Goal: Task Accomplishment & Management: Use online tool/utility

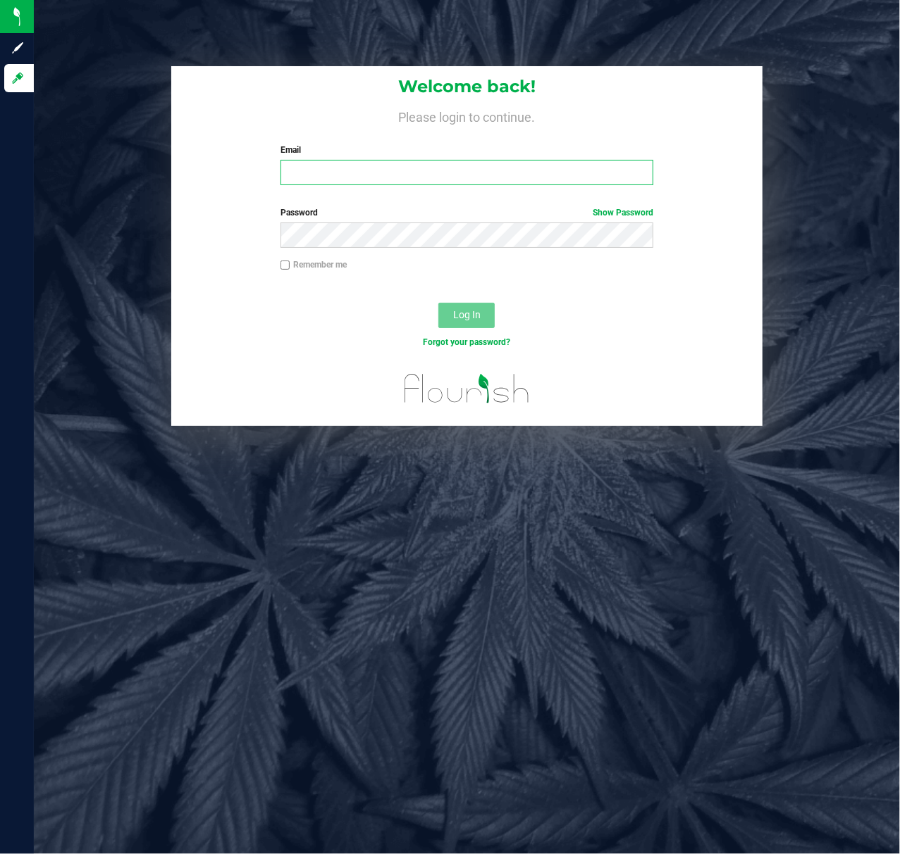
click at [409, 166] on input "Email" at bounding box center [466, 172] width 373 height 25
type input "[EMAIL_ADDRESS][DOMAIN_NAME]"
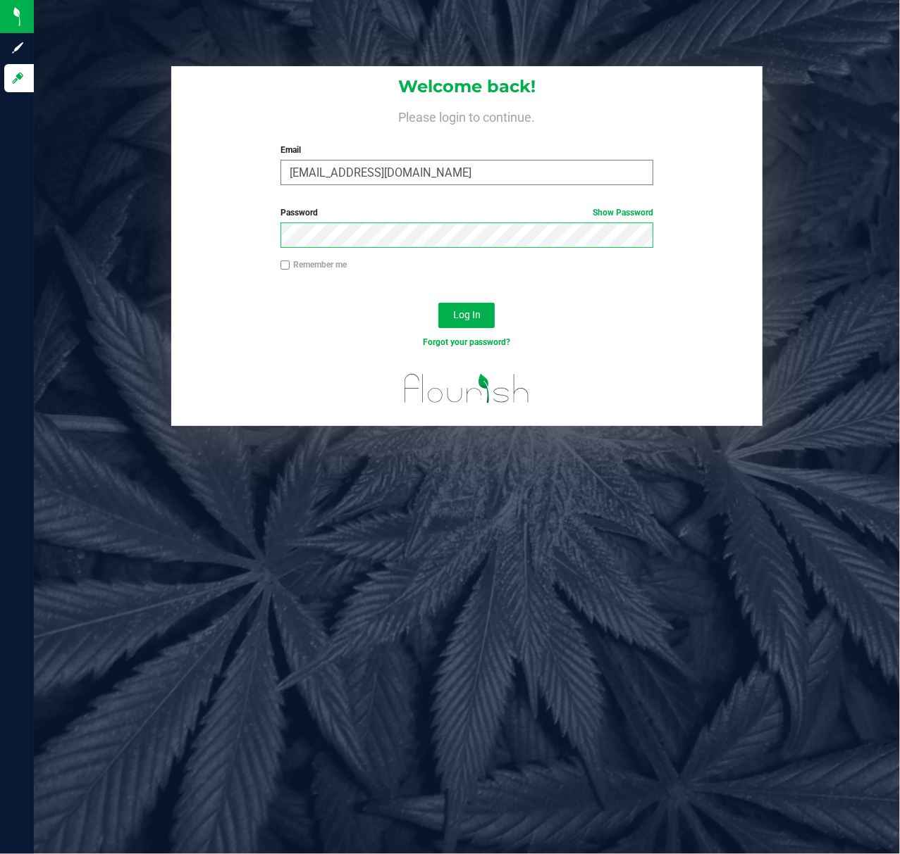
click at [438, 303] on button "Log In" at bounding box center [466, 315] width 56 height 25
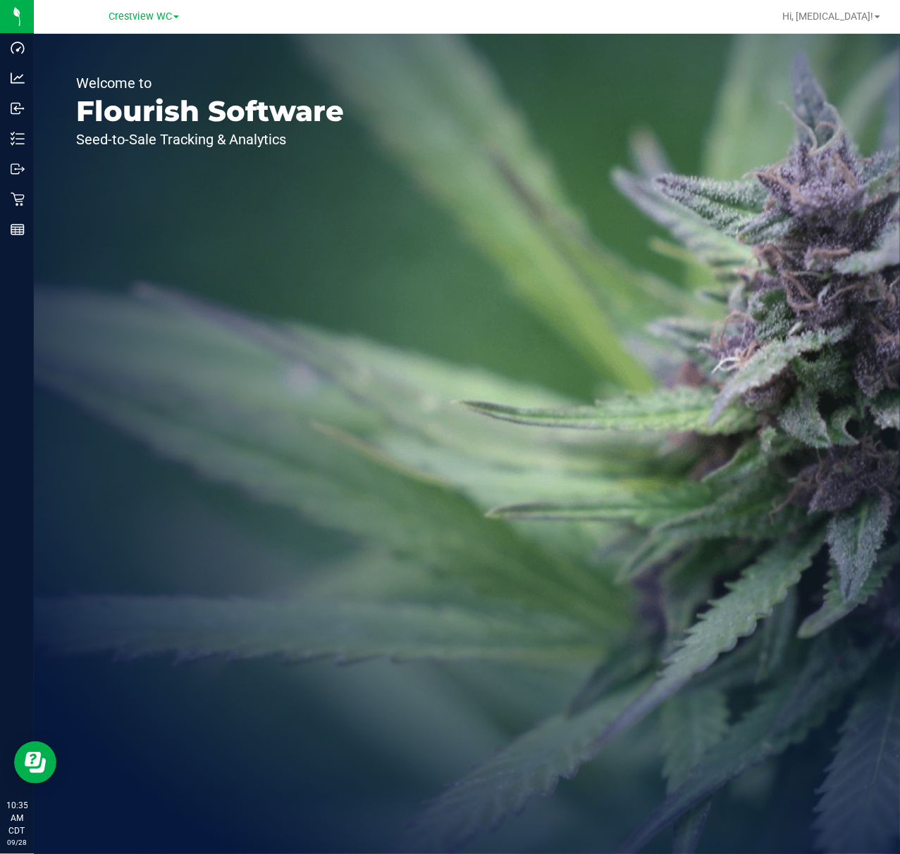
click at [578, 356] on div "Welcome to Flourish Software Seed-to-Sale Tracking & Analytics" at bounding box center [467, 444] width 866 height 821
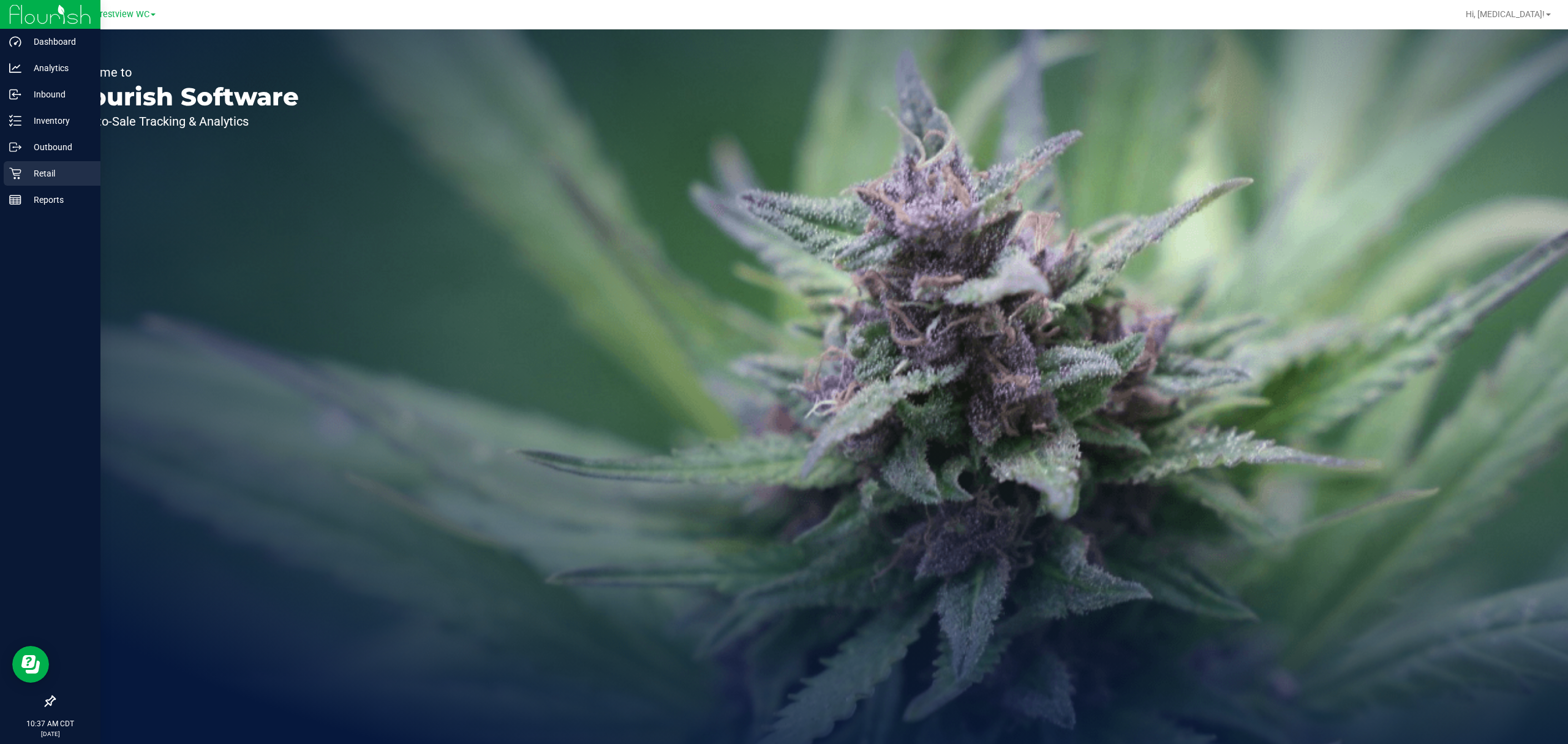
click at [40, 175] on p "Retail" at bounding box center [58, 173] width 74 height 15
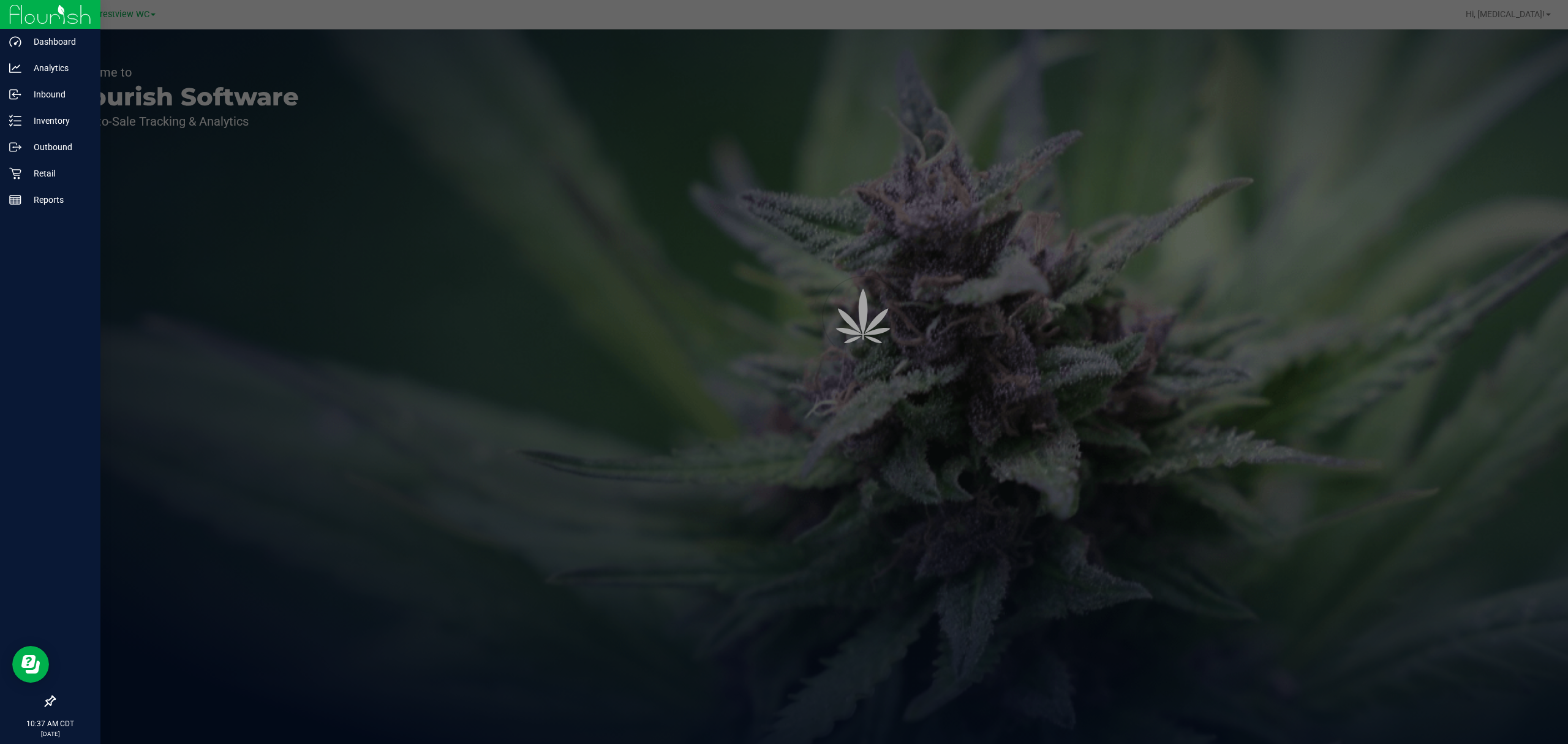
click at [47, 704] on icon at bounding box center [50, 701] width 11 height 11
click at [44, 702] on input "checkbox" at bounding box center [44, 702] width 0 height 0
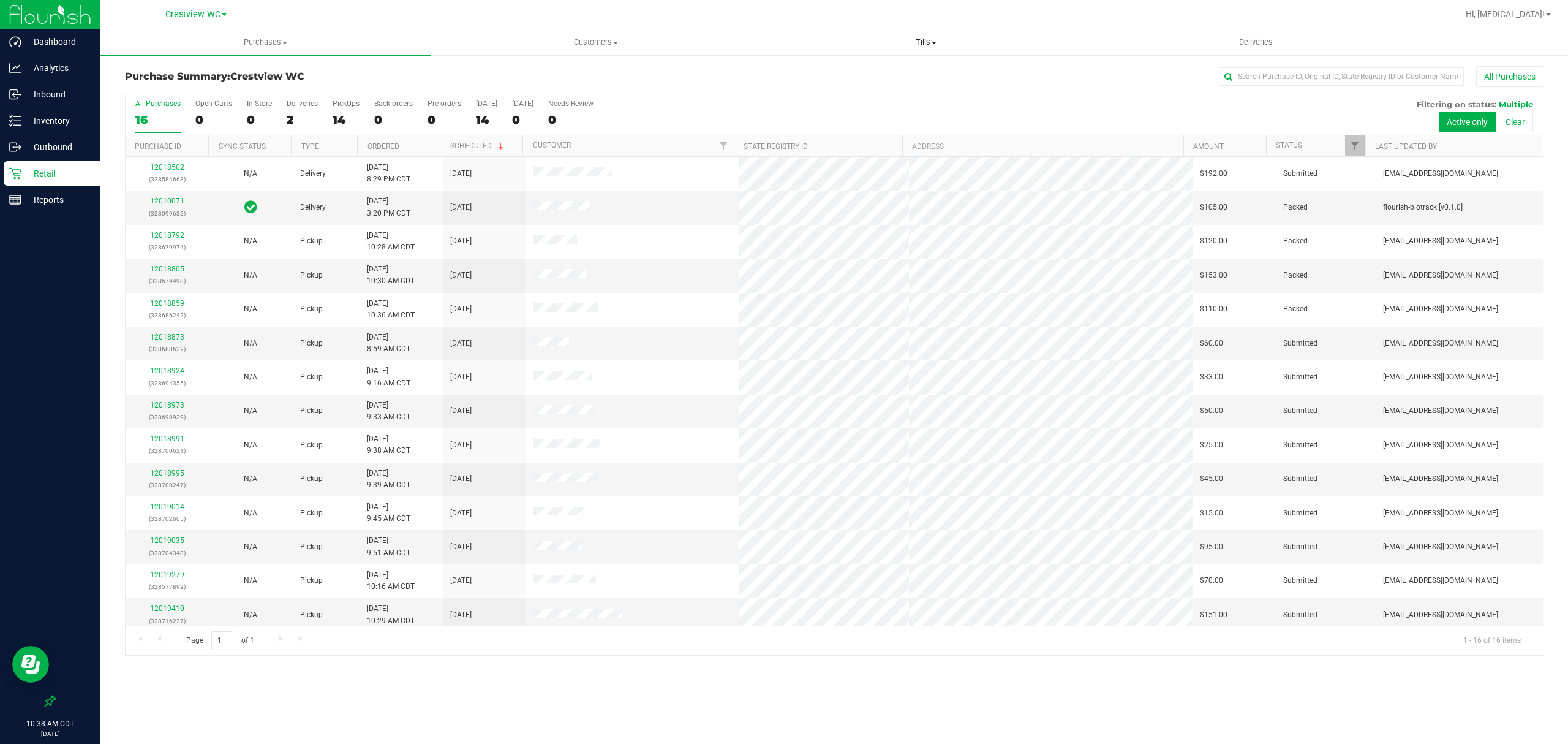
click at [925, 39] on span "Tills" at bounding box center [926, 42] width 329 height 11
click at [799, 75] on span "Manage tills" at bounding box center [802, 74] width 83 height 10
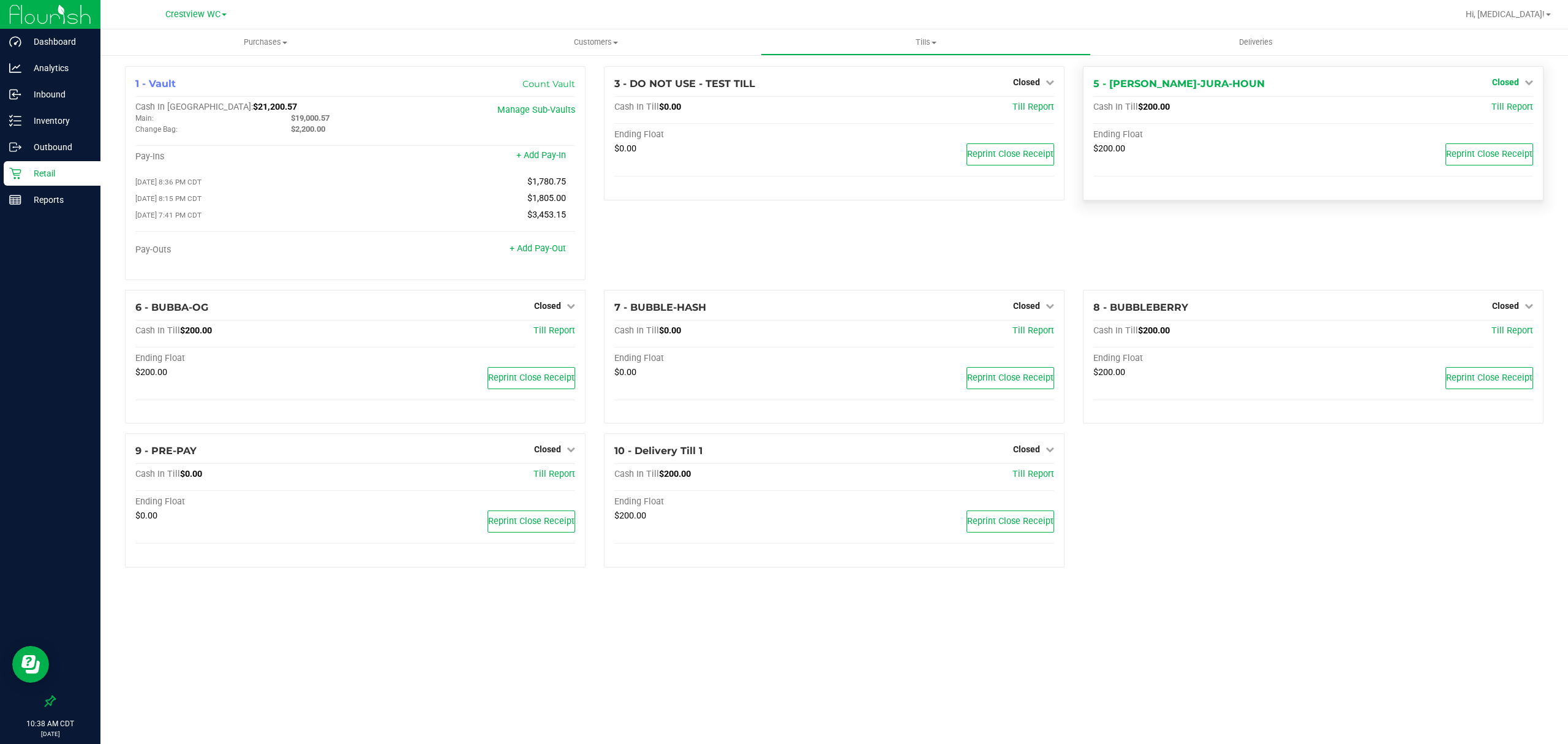
click at [1520, 80] on link "Closed" at bounding box center [1512, 82] width 41 height 10
click at [1503, 107] on link "Open Till" at bounding box center [1505, 107] width 32 height 10
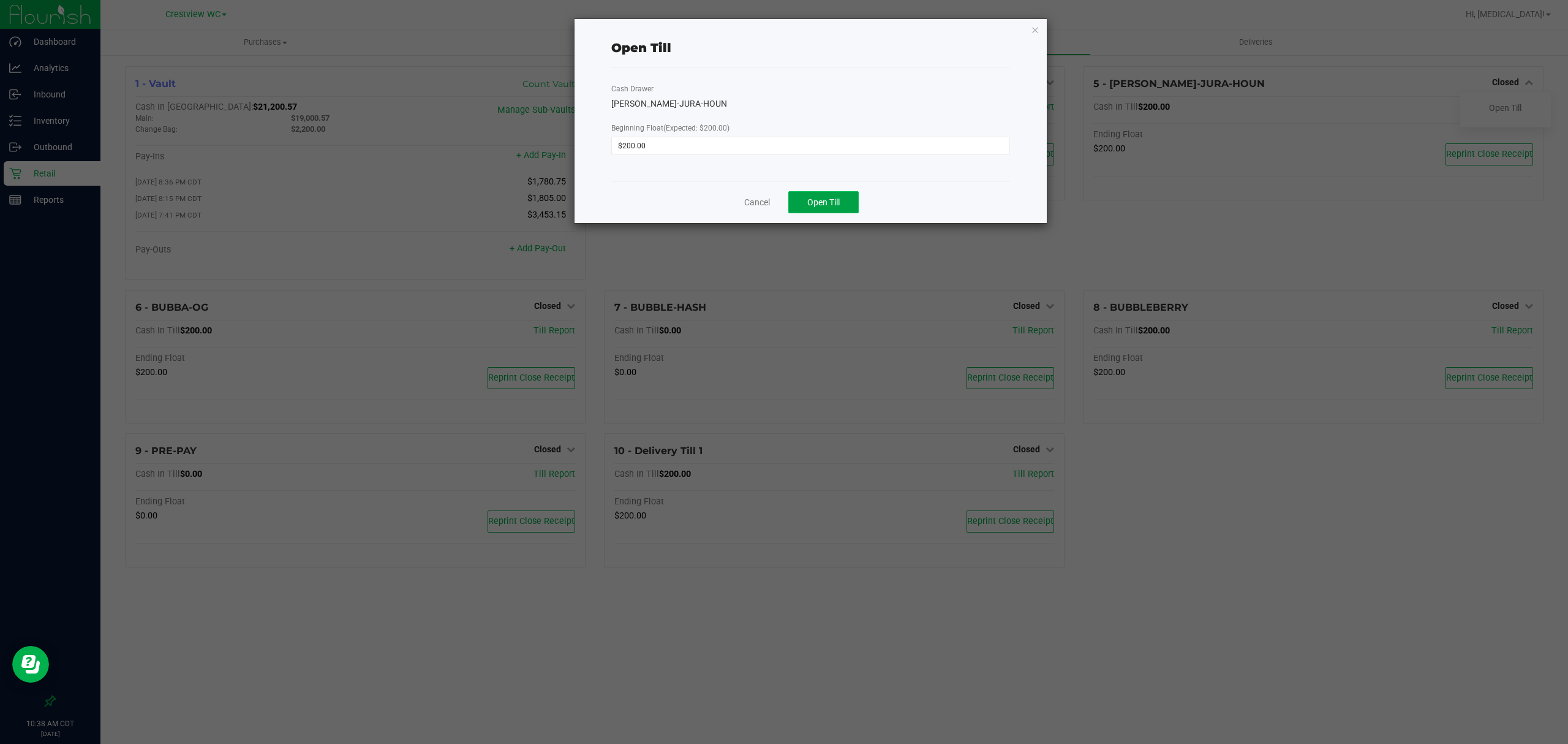
click at [838, 198] on span "Open Till" at bounding box center [823, 202] width 32 height 10
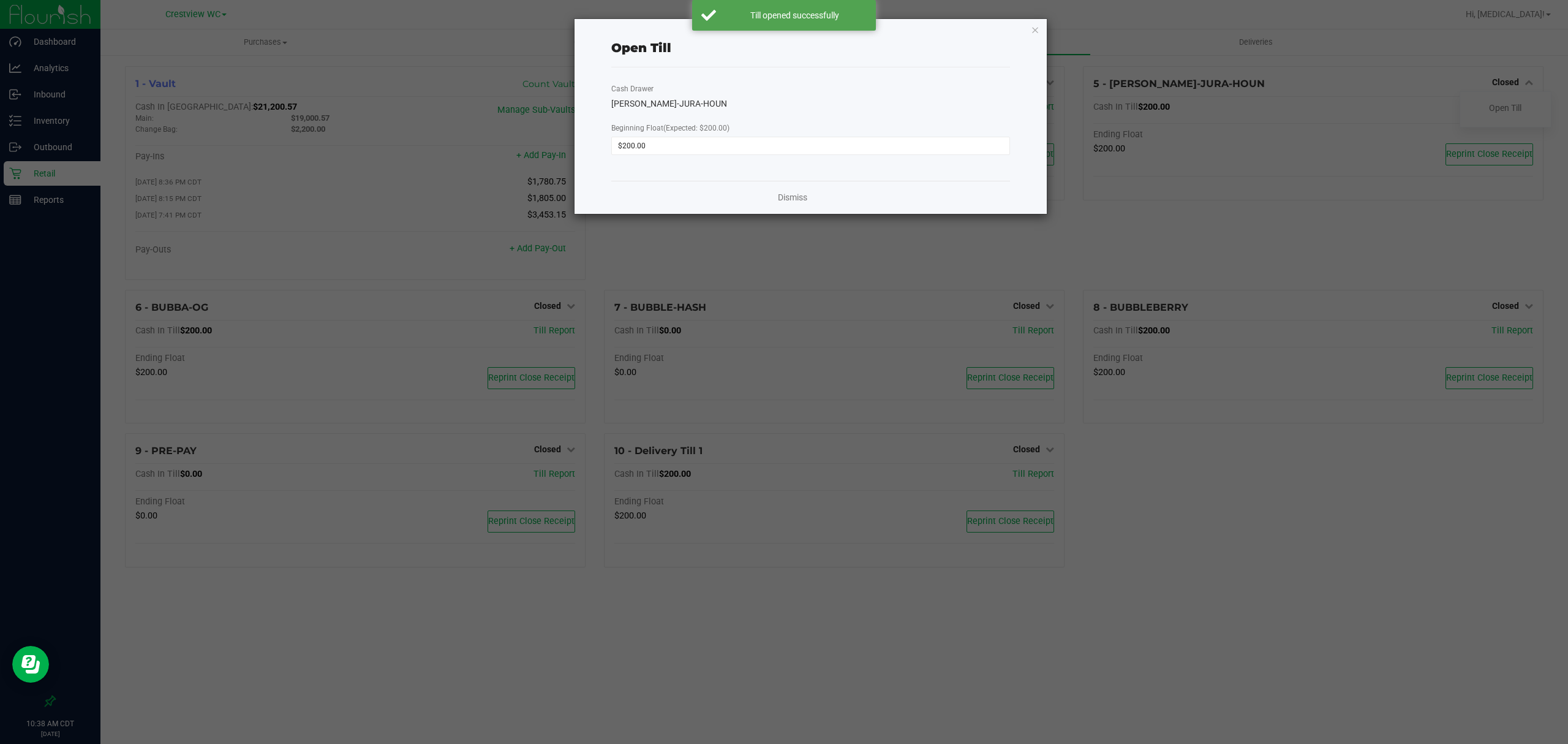
click at [770, 196] on div "Dismiss" at bounding box center [811, 198] width 399 height 33
click at [783, 196] on link "Dismiss" at bounding box center [793, 198] width 30 height 13
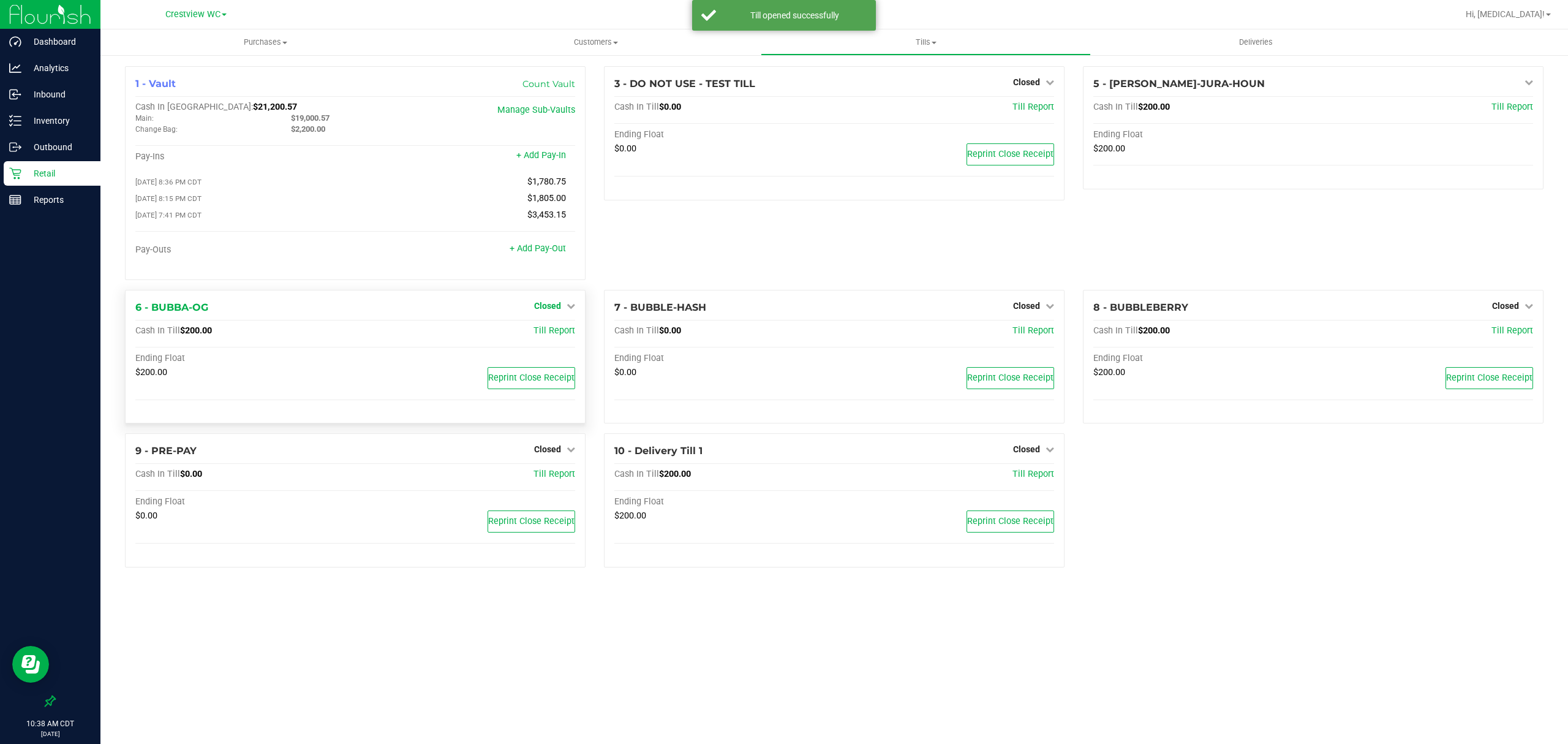
click at [561, 311] on link "Closed" at bounding box center [554, 305] width 41 height 10
click at [557, 336] on link "Open Till" at bounding box center [547, 331] width 32 height 10
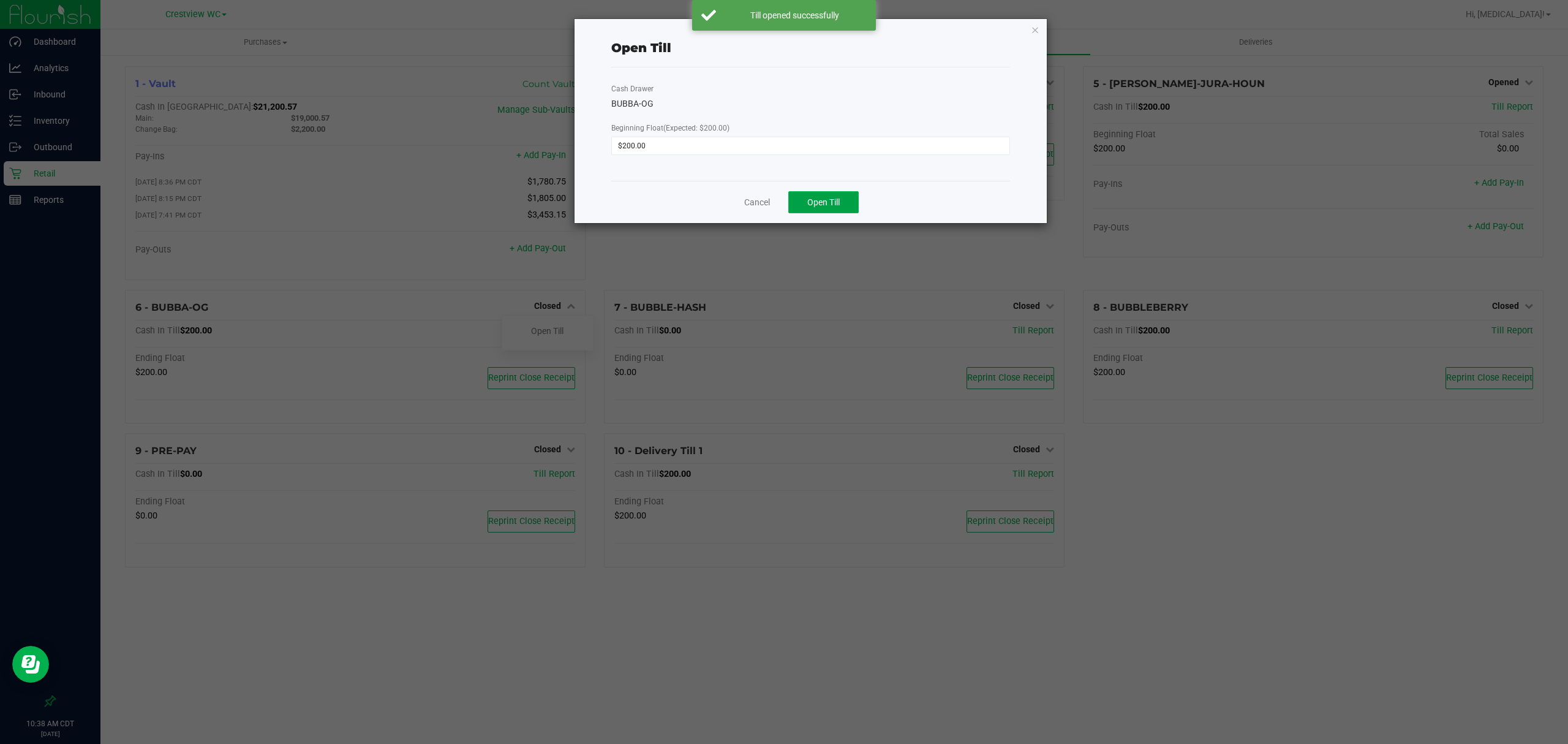
click at [844, 206] on button "Open Till" at bounding box center [824, 202] width 70 height 22
click at [783, 194] on link "Dismiss" at bounding box center [793, 198] width 30 height 13
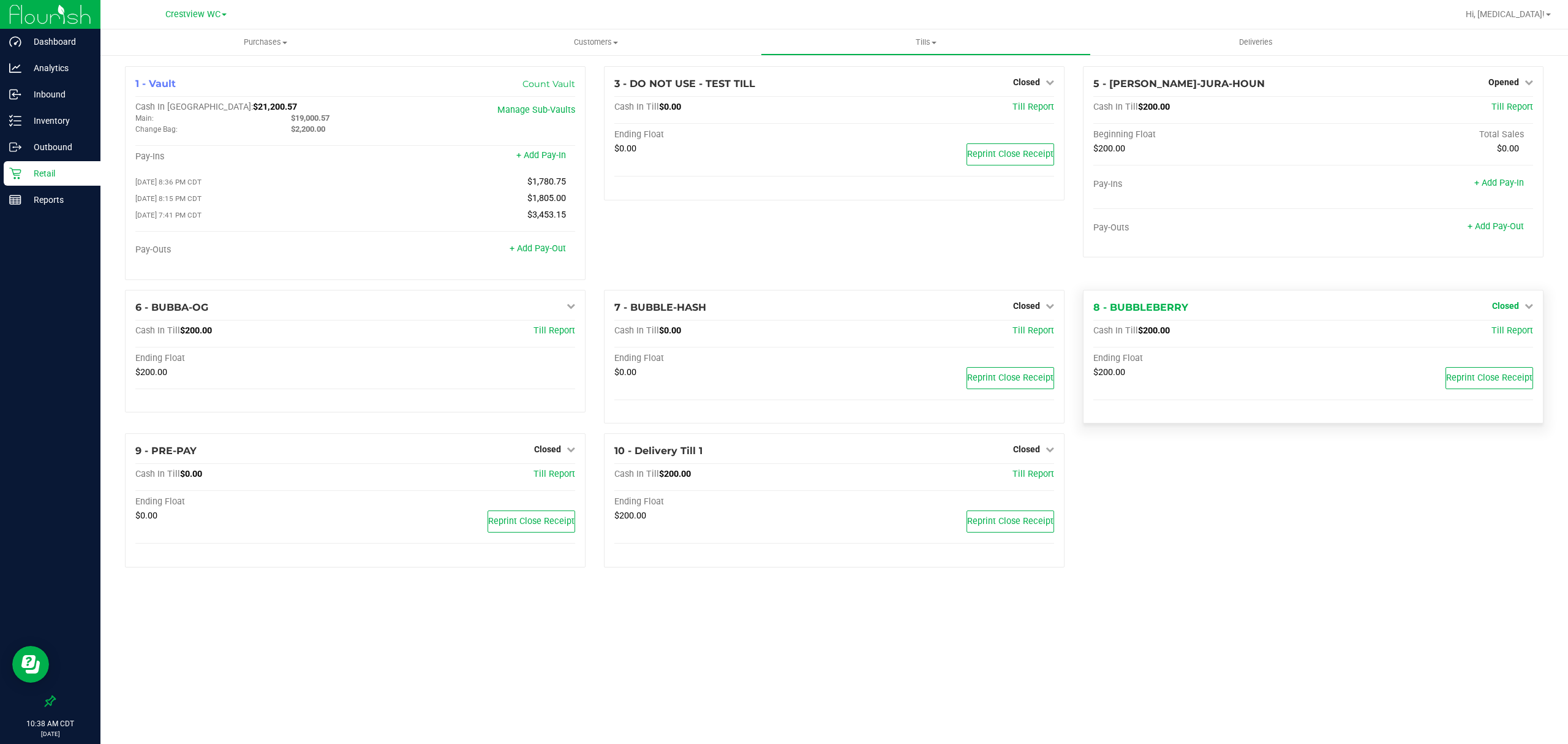
click at [1520, 311] on link "Closed" at bounding box center [1512, 305] width 41 height 10
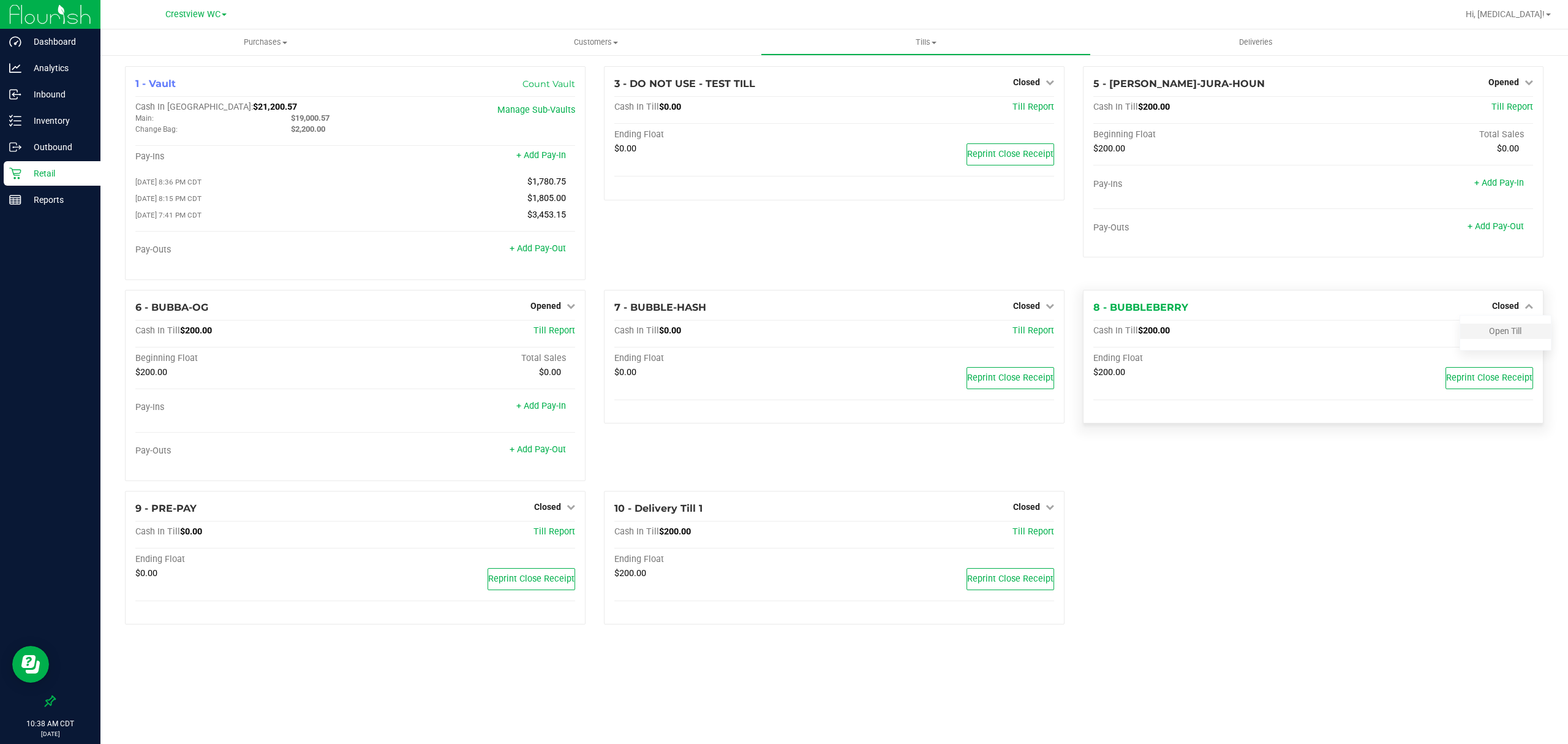
click at [1493, 339] on div "Open Till" at bounding box center [1505, 332] width 90 height 16
click at [1495, 336] on link "Open Till" at bounding box center [1505, 331] width 32 height 10
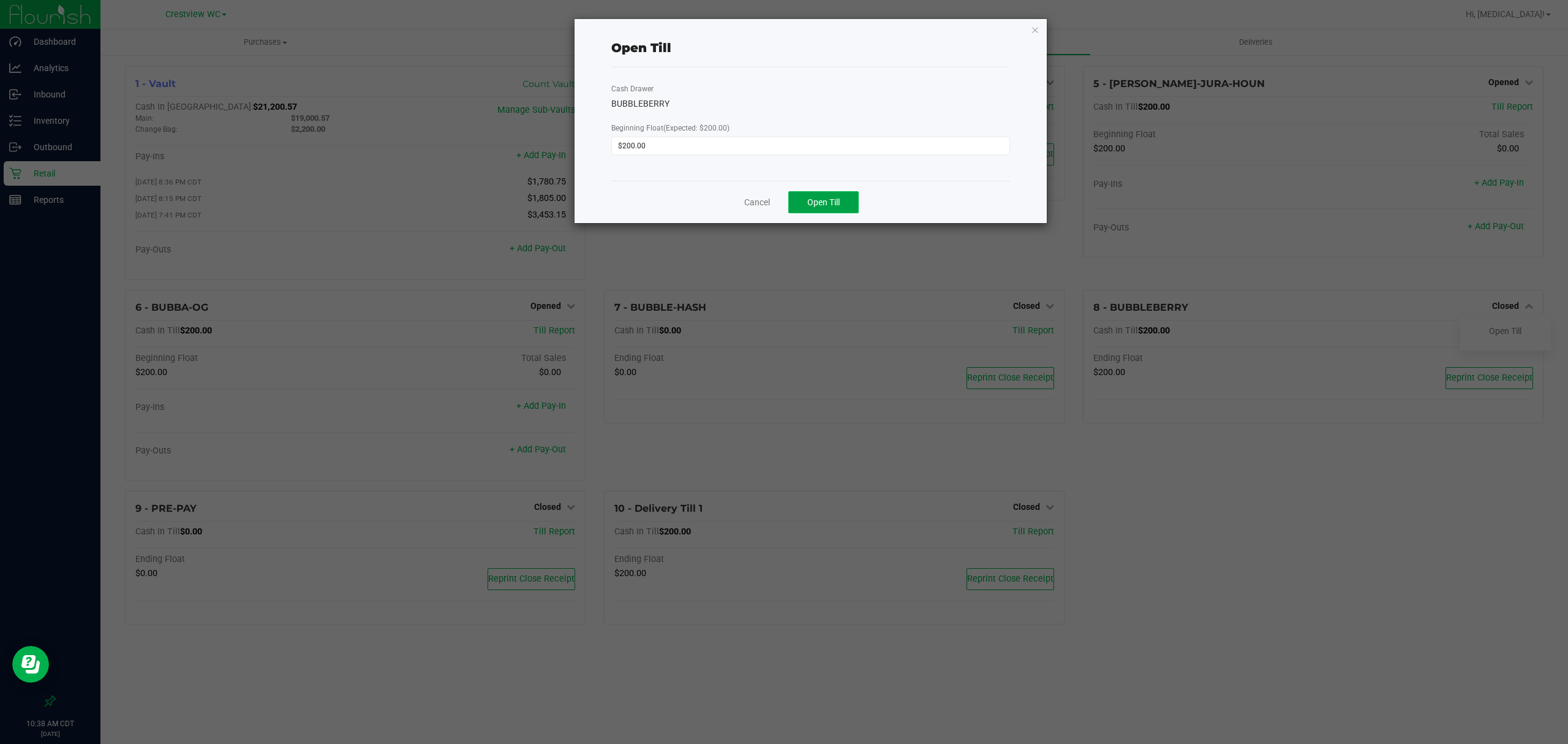
click at [831, 206] on span "Open Till" at bounding box center [823, 202] width 32 height 10
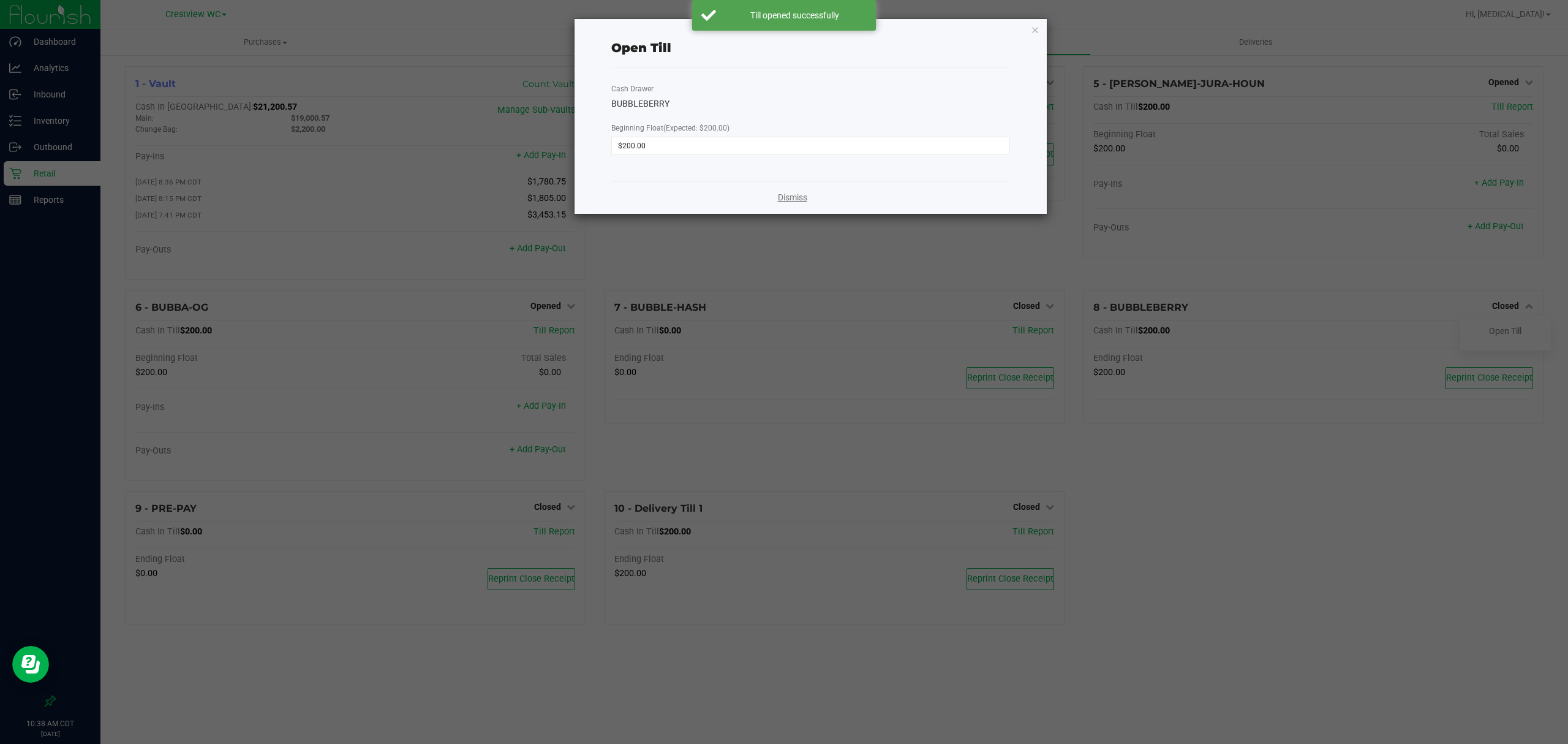
click at [788, 197] on link "Dismiss" at bounding box center [793, 198] width 30 height 13
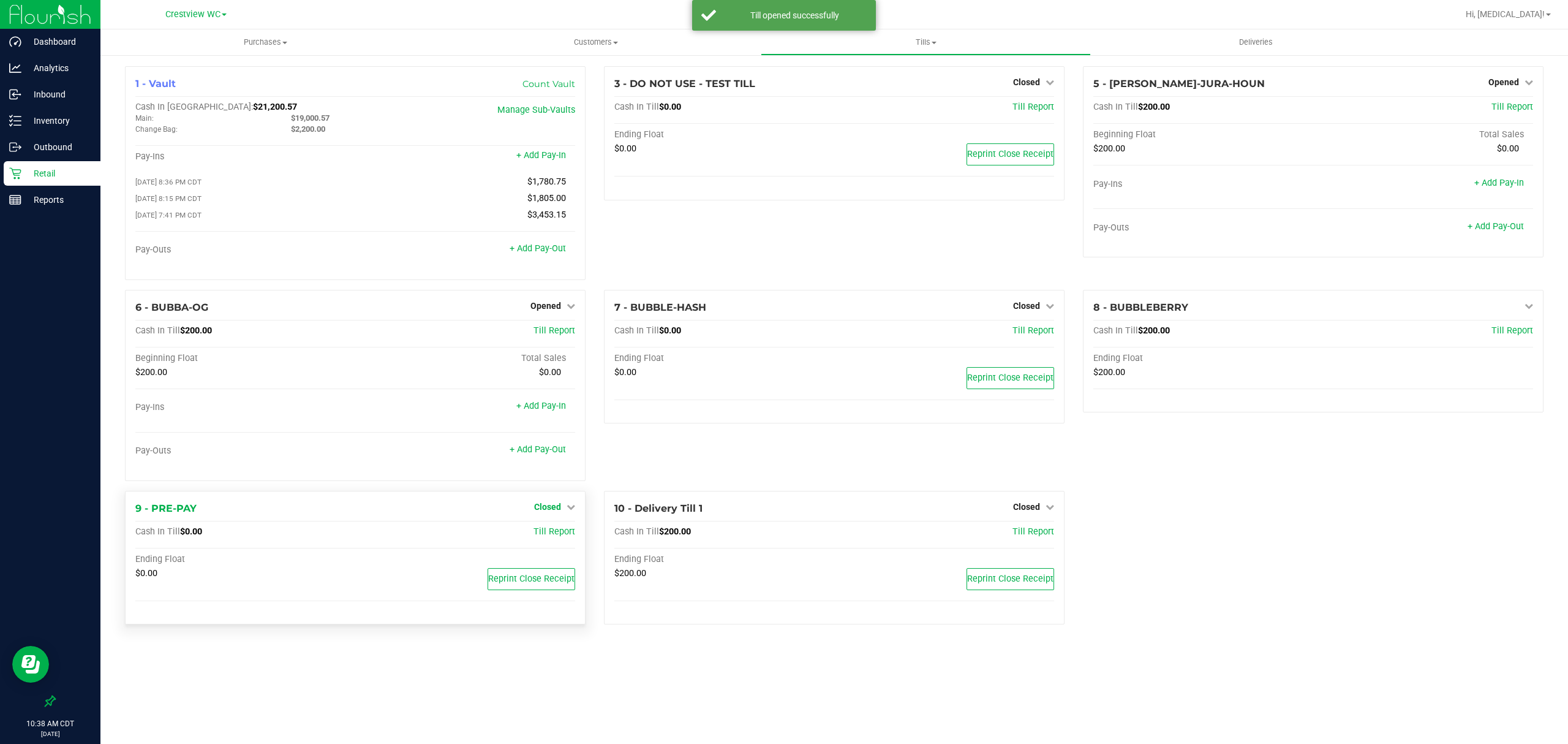
click at [559, 507] on span "Closed" at bounding box center [547, 506] width 27 height 10
click at [555, 528] on div "Open Till" at bounding box center [548, 534] width 92 height 37
click at [554, 534] on link "Open Till" at bounding box center [547, 532] width 32 height 10
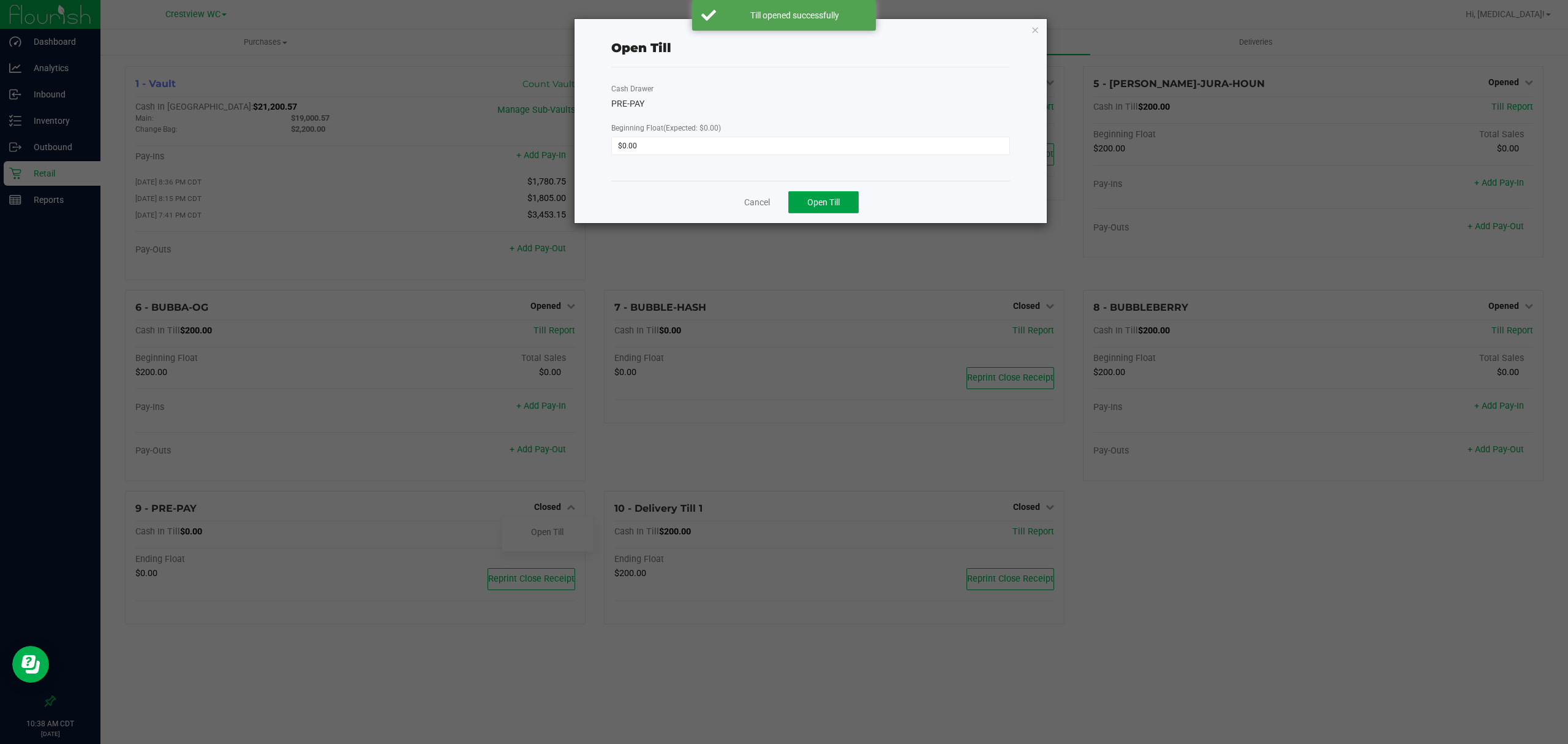
click at [839, 200] on span "Open Till" at bounding box center [823, 202] width 32 height 10
click at [795, 198] on link "Dismiss" at bounding box center [793, 198] width 30 height 13
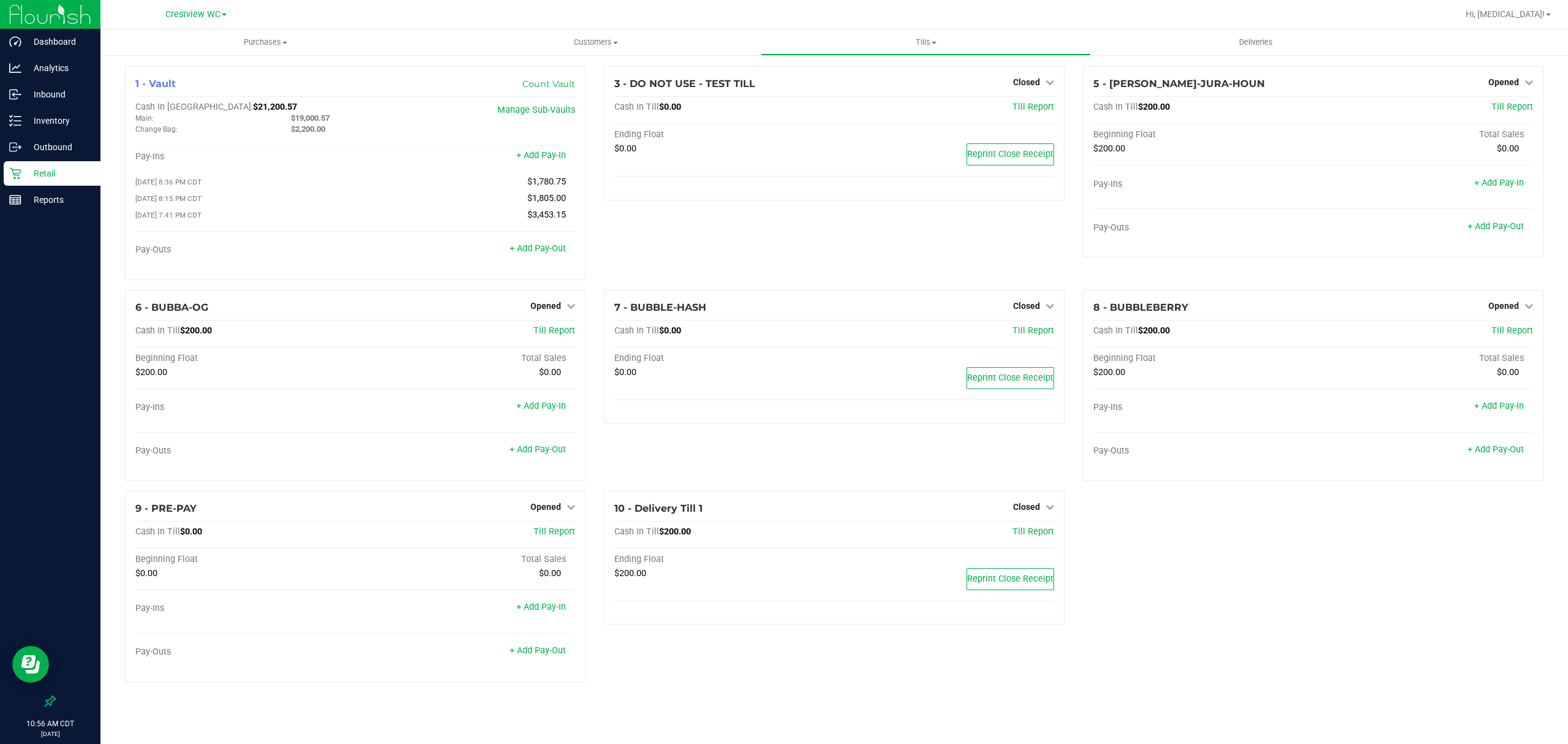
click at [38, 175] on p "Retail" at bounding box center [58, 173] width 74 height 15
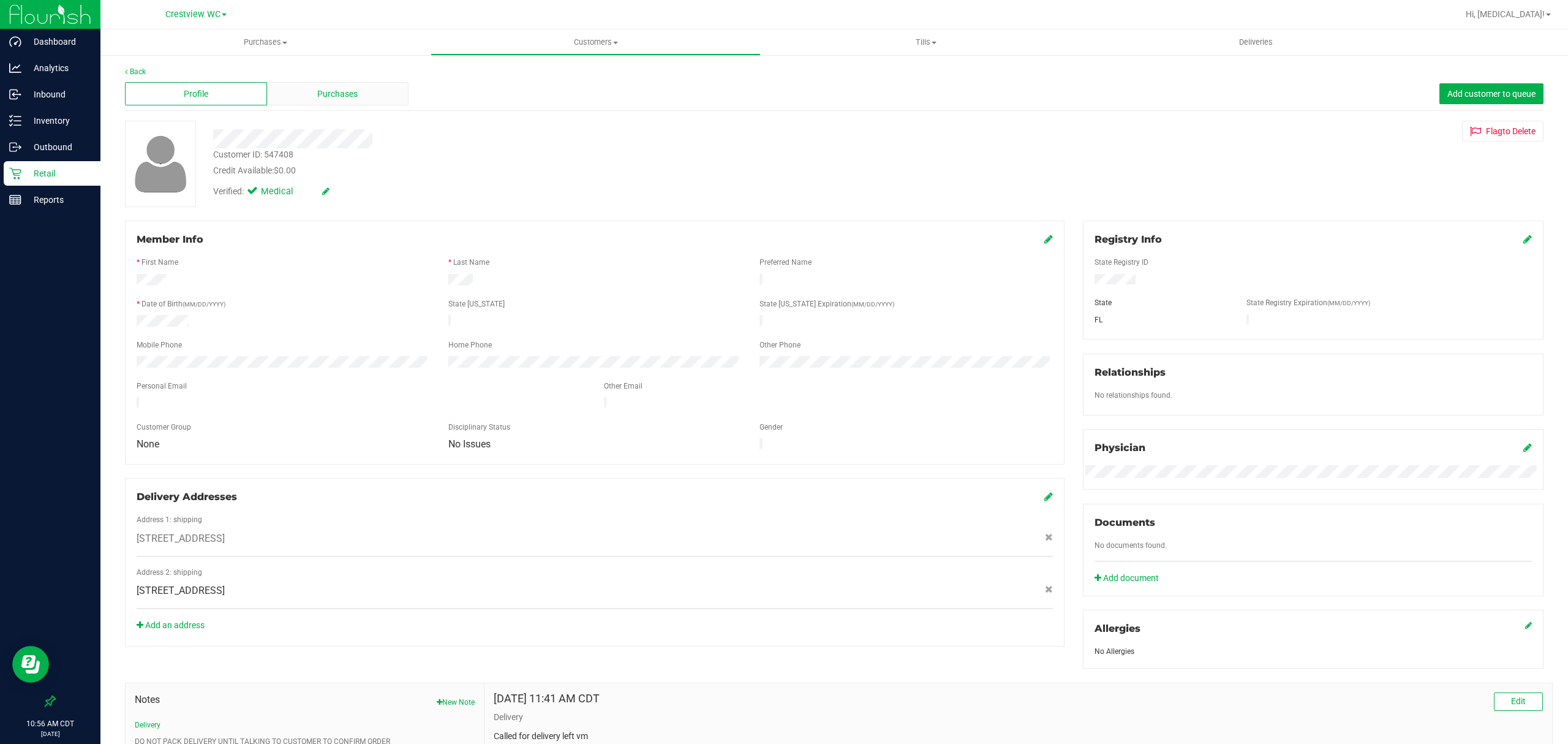
click at [300, 93] on div "Purchases" at bounding box center [337, 93] width 142 height 23
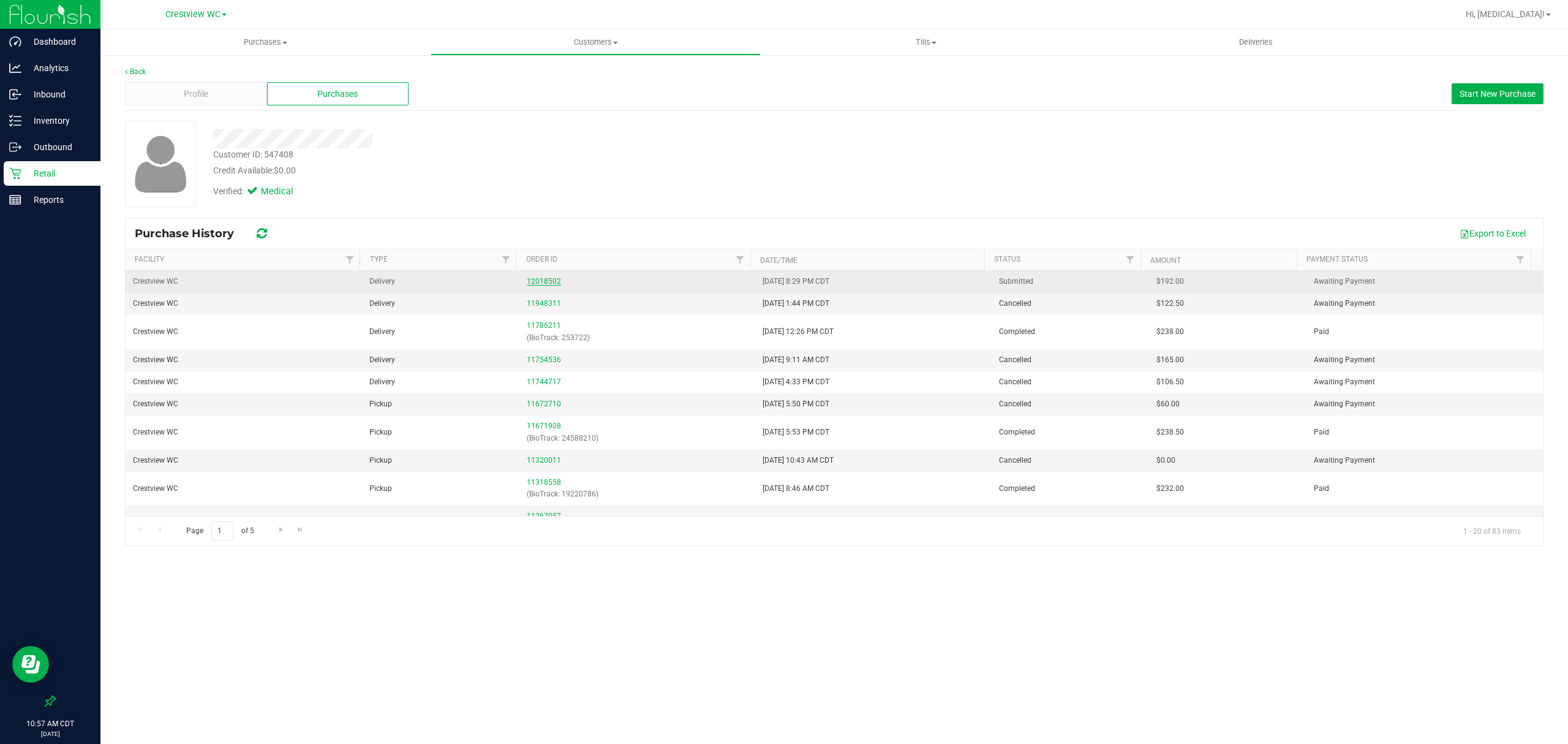
click at [540, 279] on link "12018502" at bounding box center [544, 281] width 34 height 9
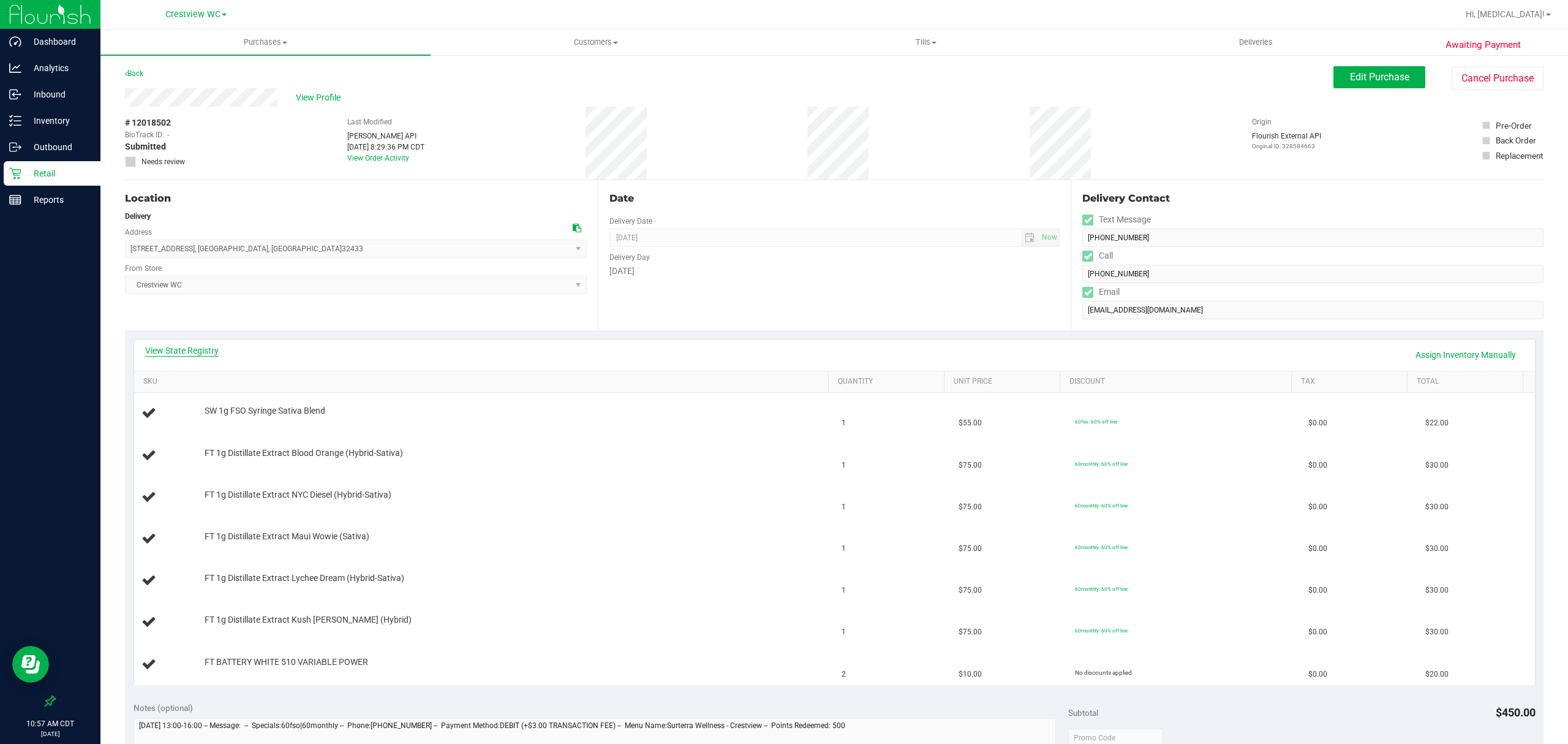
click at [185, 352] on link "View State Registry" at bounding box center [182, 351] width 74 height 12
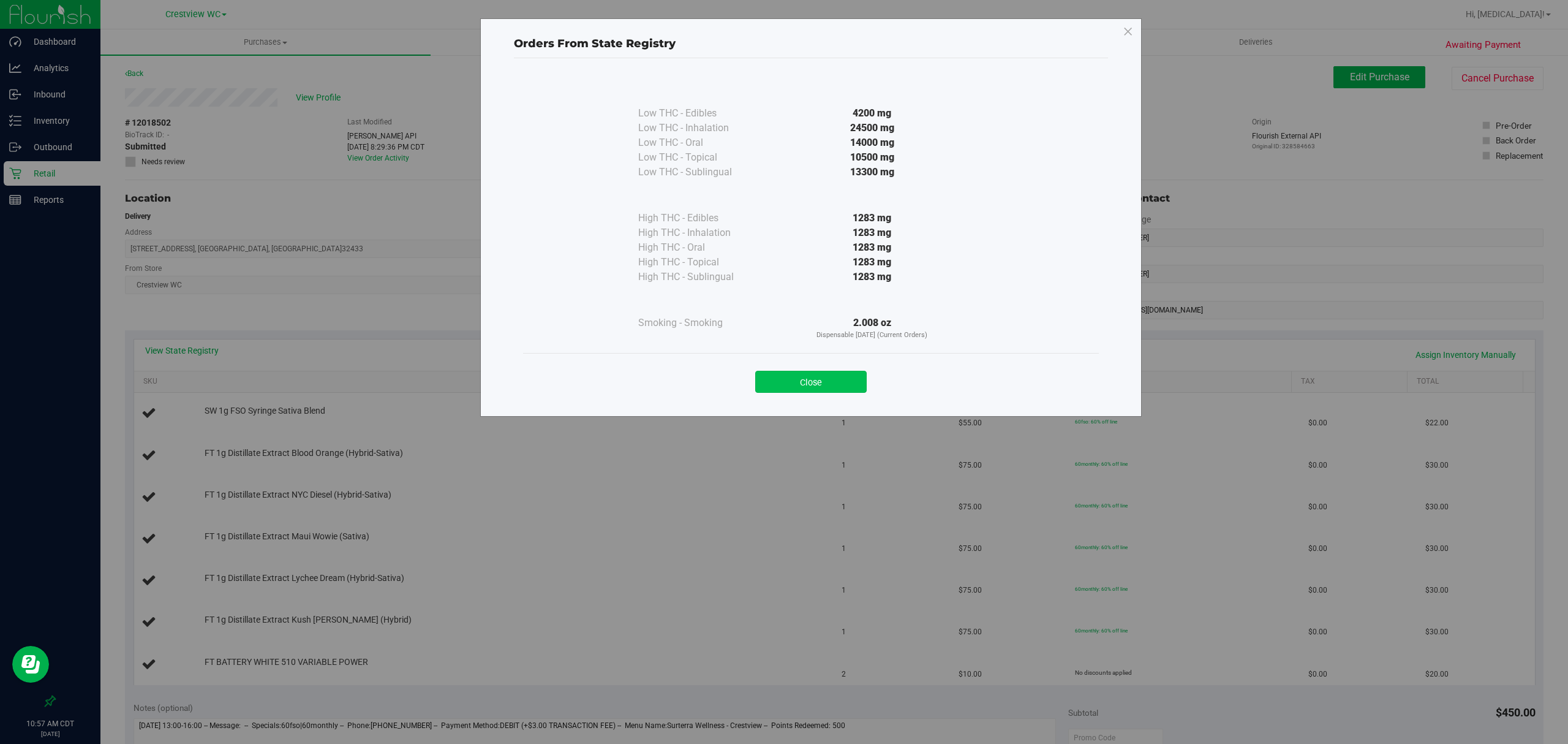
click at [814, 380] on button "Close" at bounding box center [811, 381] width 111 height 22
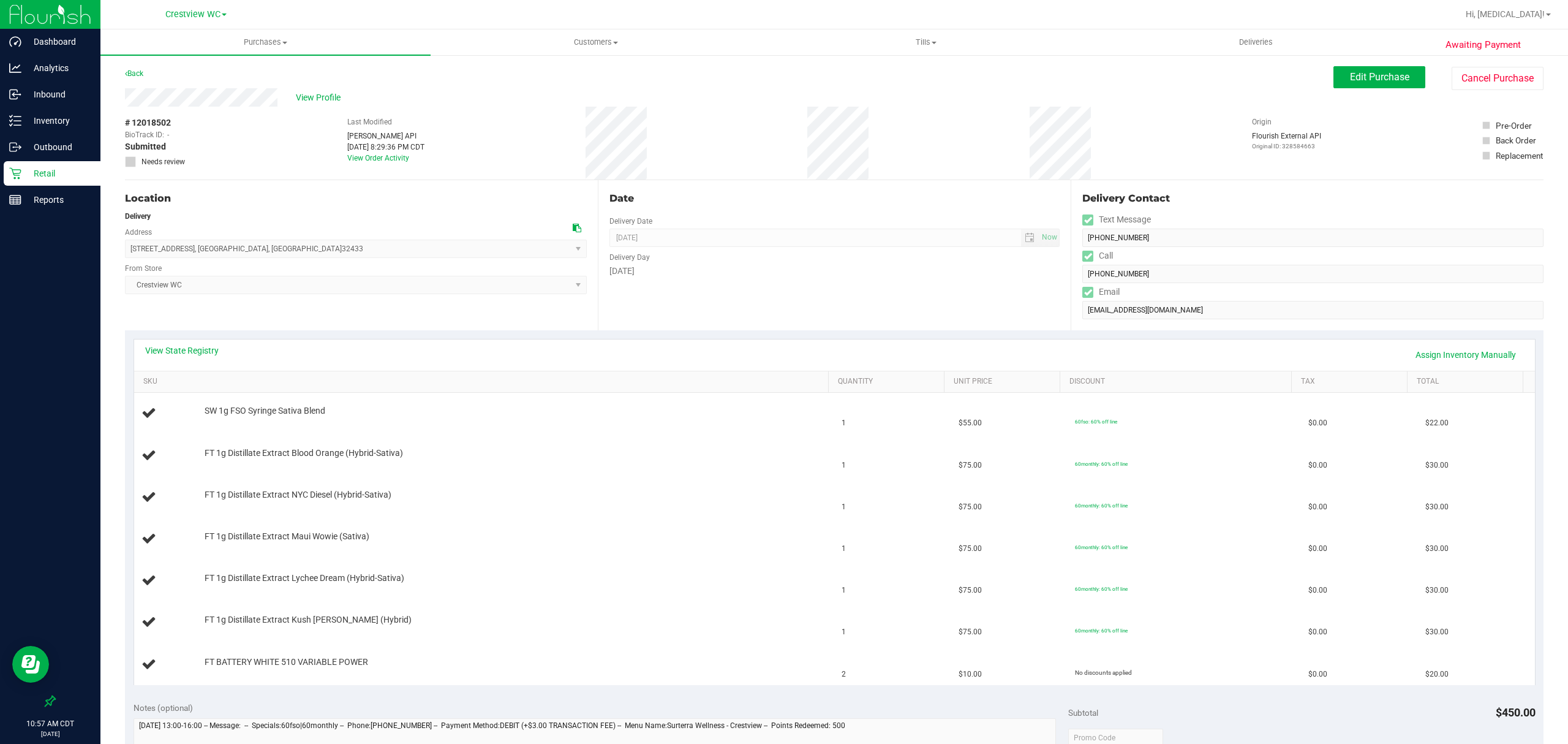
click at [1357, 91] on div "View Profile # 12018502 BioTrack ID: - Submitted Needs review Last Modified Jan…" at bounding box center [834, 134] width 1418 height 92
click at [1358, 91] on div "View Profile # 12018502 BioTrack ID: - Submitted Needs review Last Modified Jan…" at bounding box center [834, 134] width 1418 height 92
click at [1369, 71] on span "Edit Purchase" at bounding box center [1380, 77] width 59 height 11
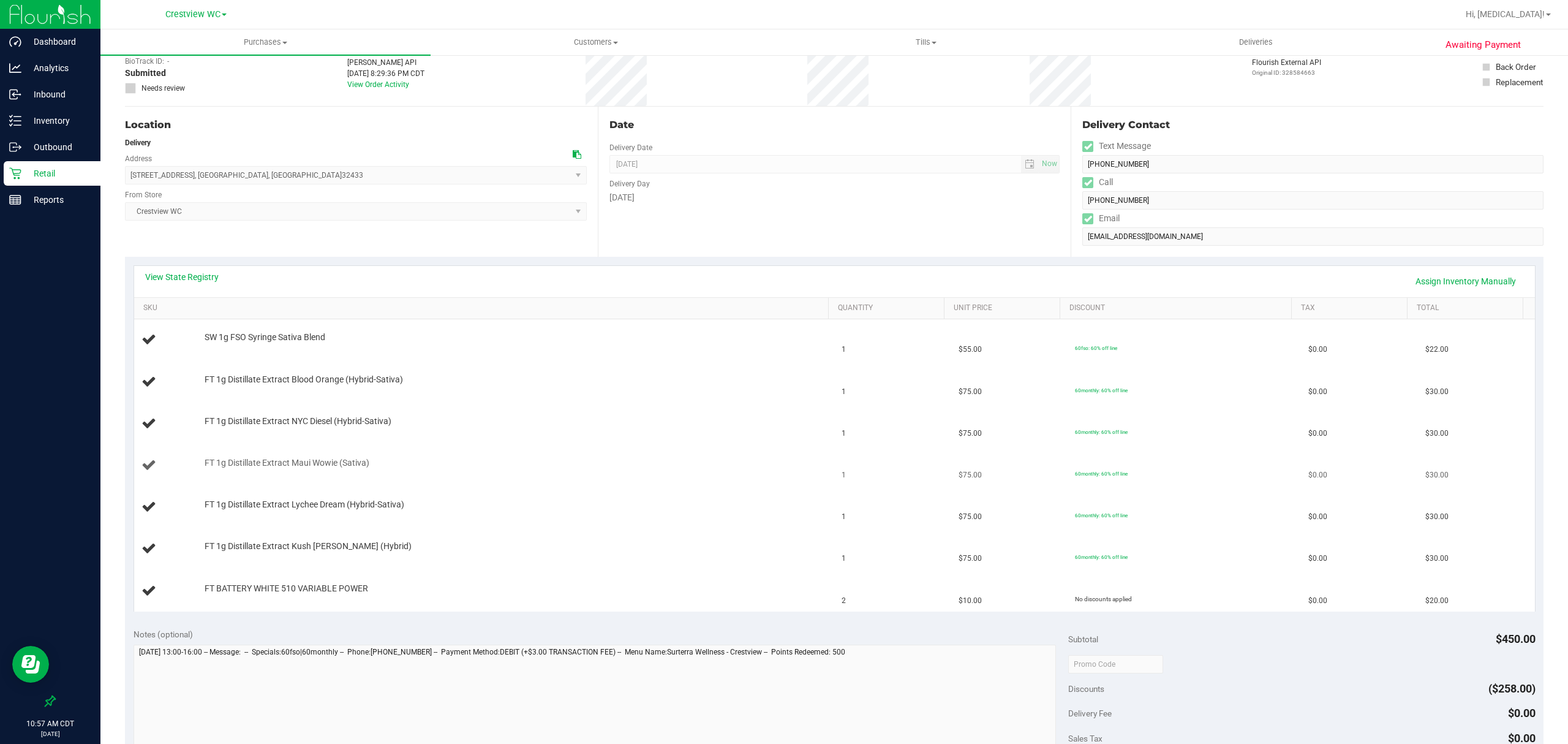
scroll to position [163, 0]
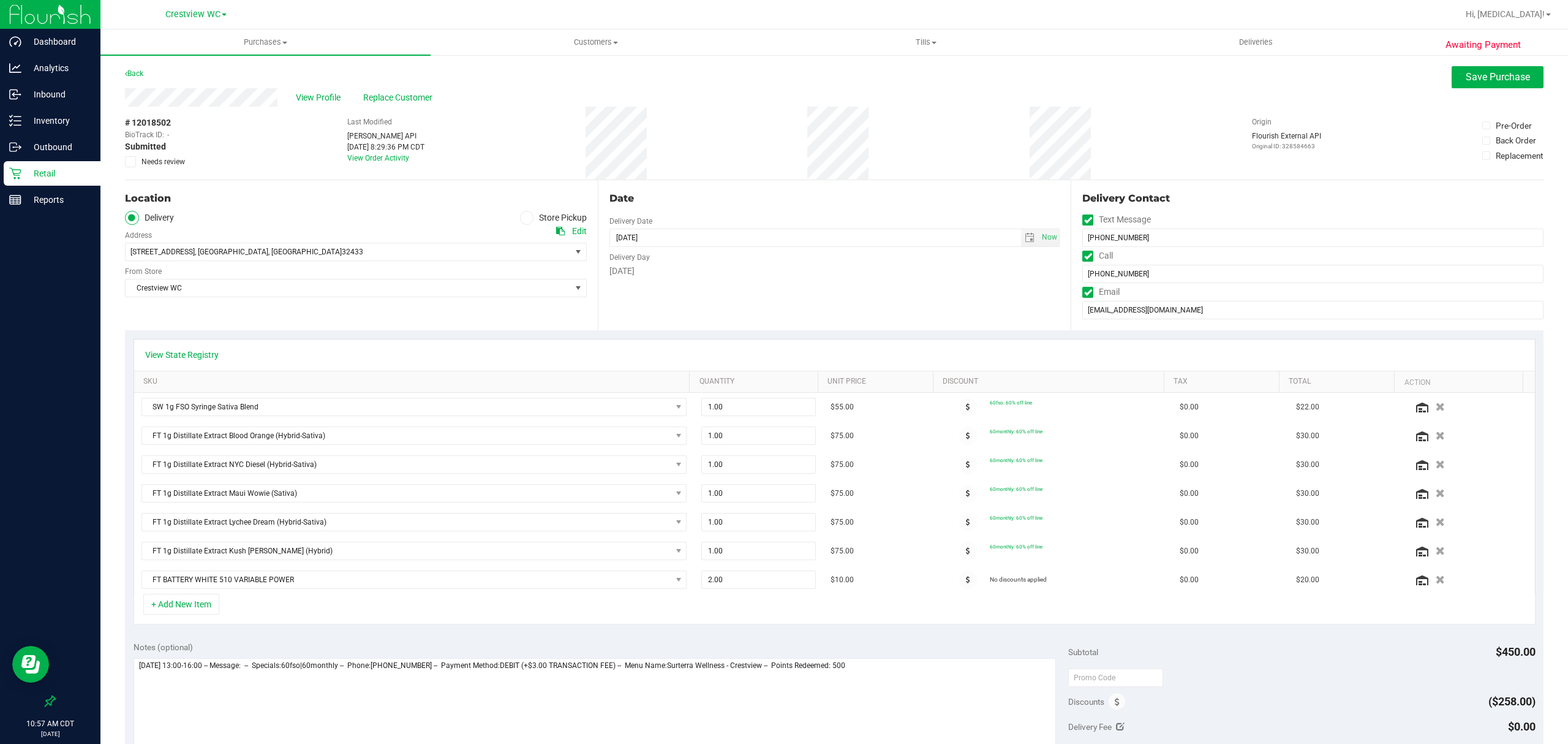
click at [143, 157] on span "Needs review" at bounding box center [163, 162] width 43 height 11
click at [0, 0] on input "Needs review" at bounding box center [0, 0] width 0 height 0
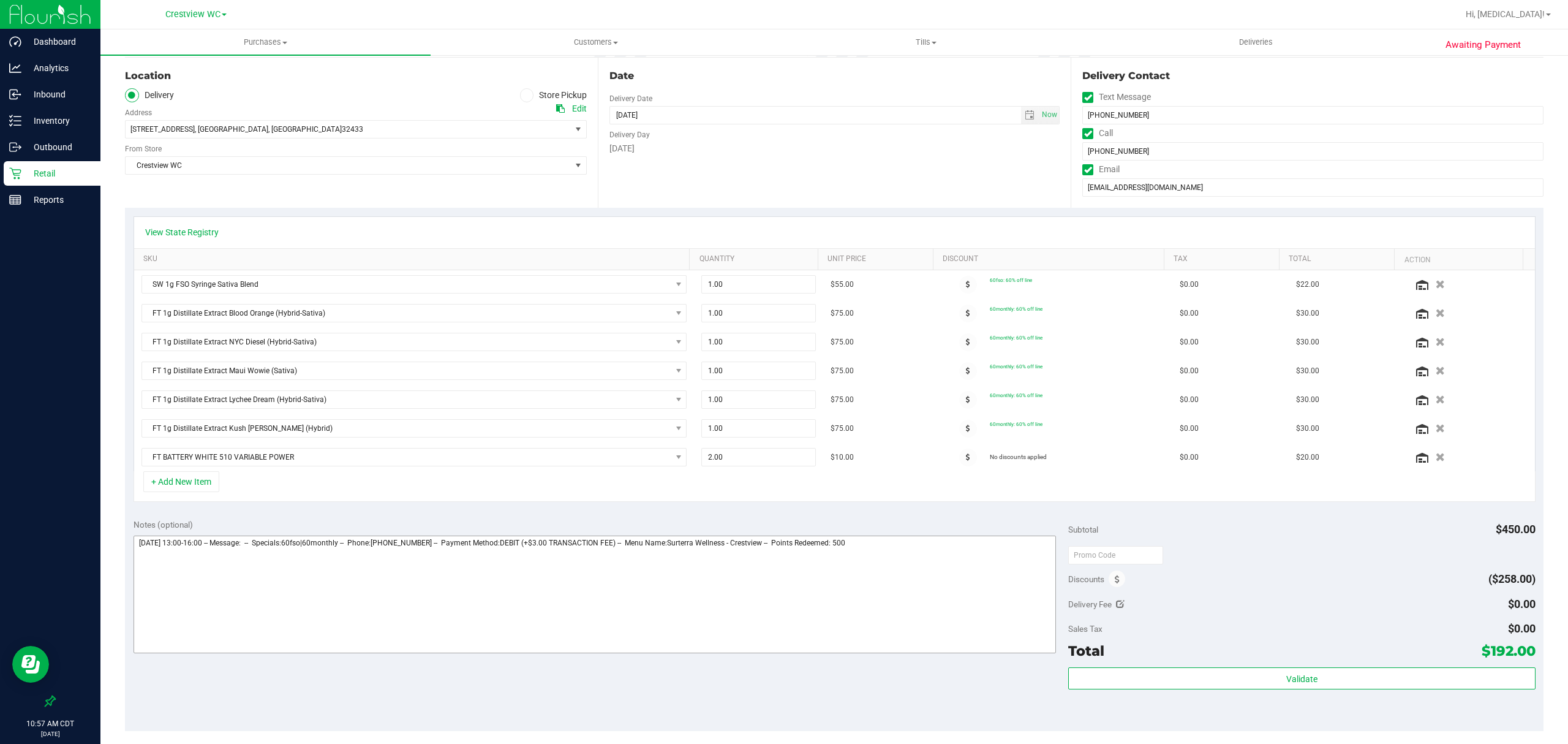
scroll to position [326, 0]
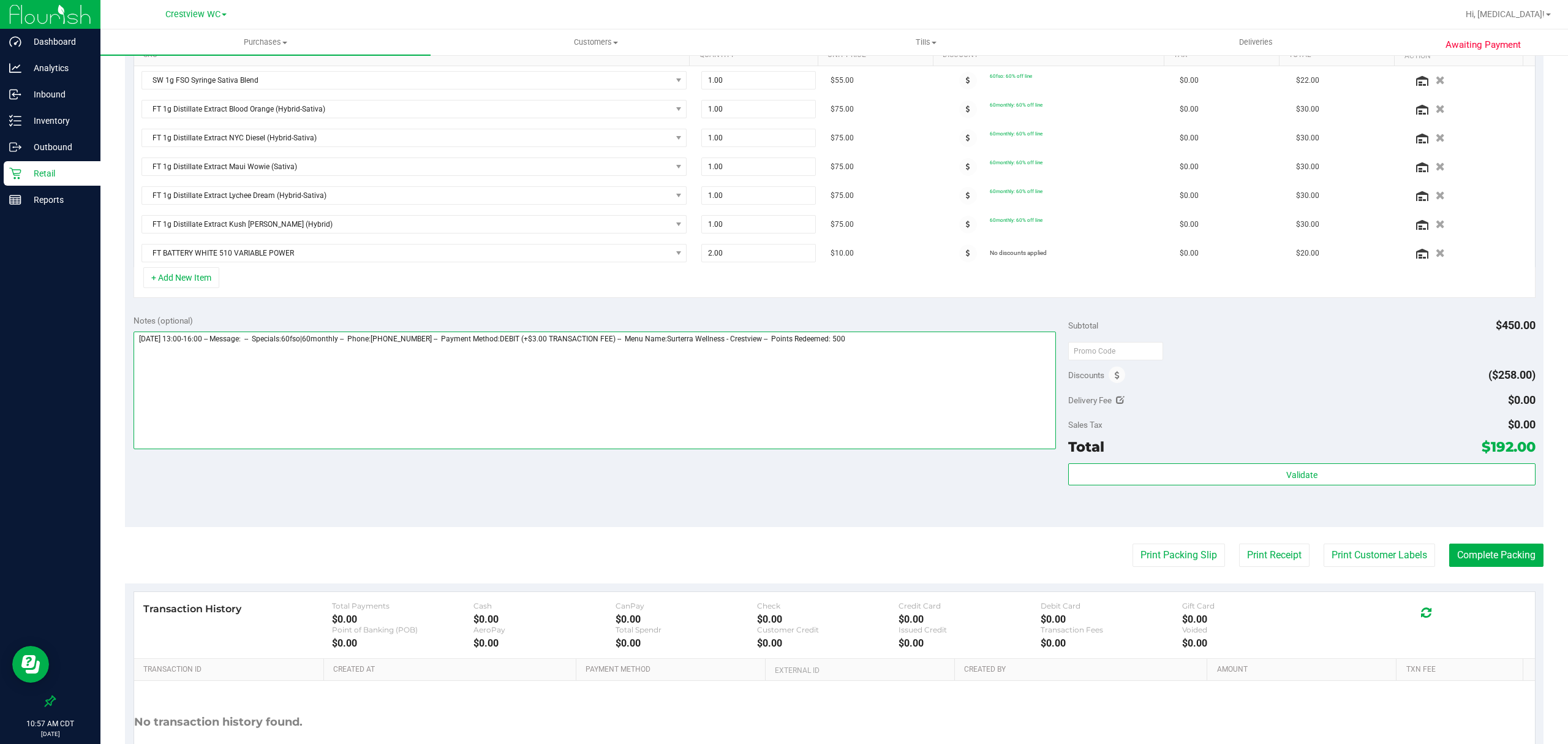
click at [953, 390] on textarea at bounding box center [595, 390] width 923 height 117
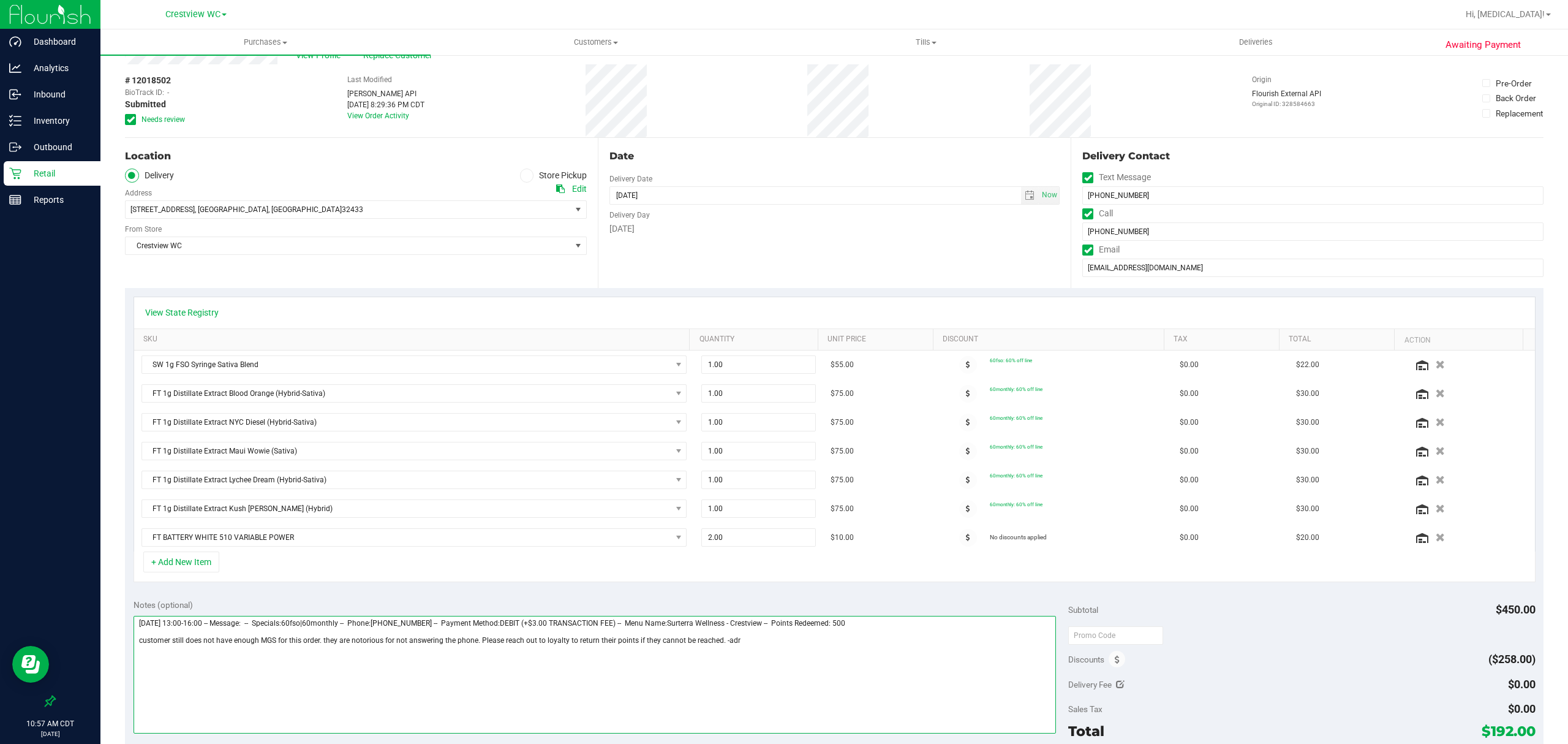
scroll to position [0, 0]
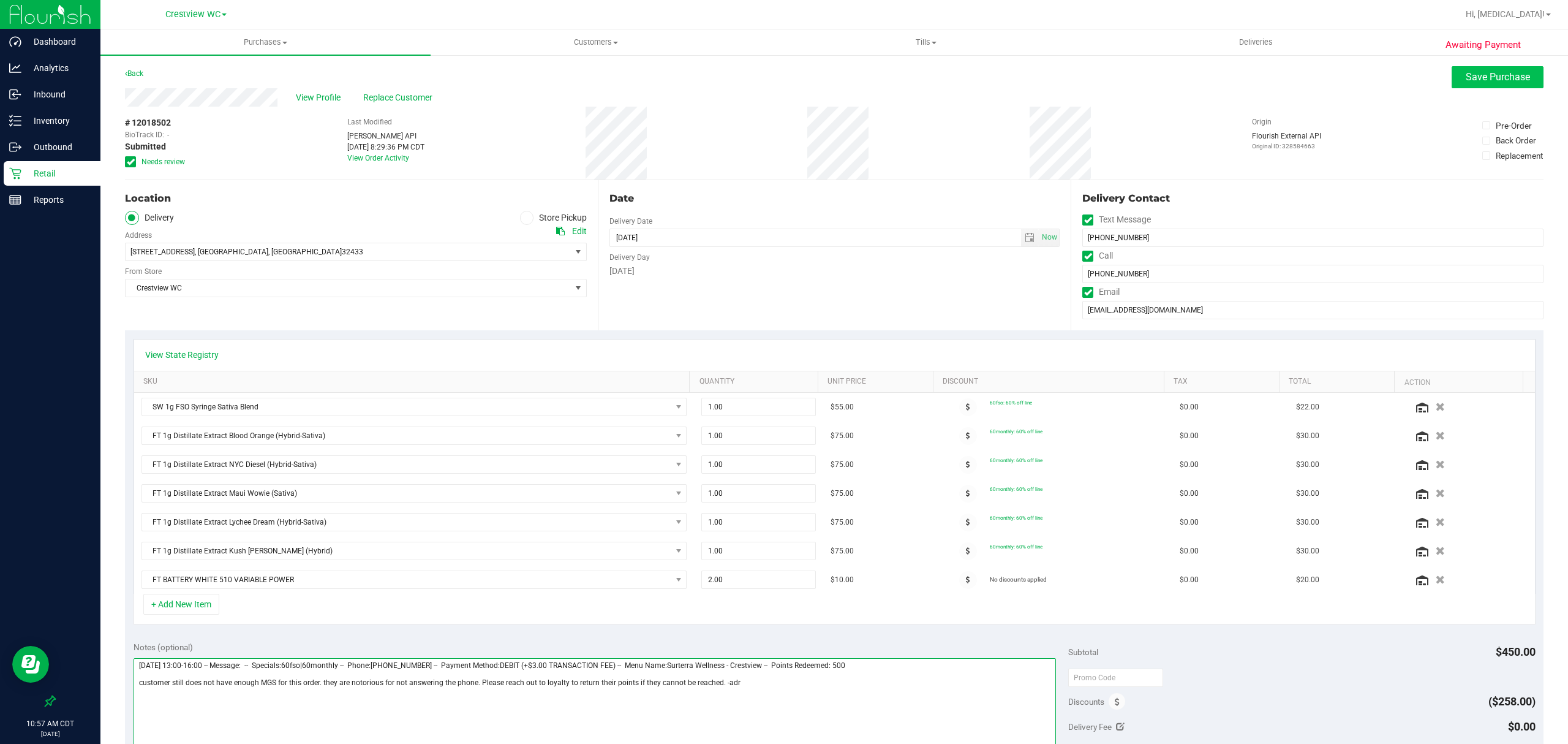
type textarea "Thursday 10/02/2025 13:00-16:00 -- Message: -- Specials:60fso|60monthly -- Phon…"
click at [1495, 74] on span "Save Purchase" at bounding box center [1498, 77] width 64 height 11
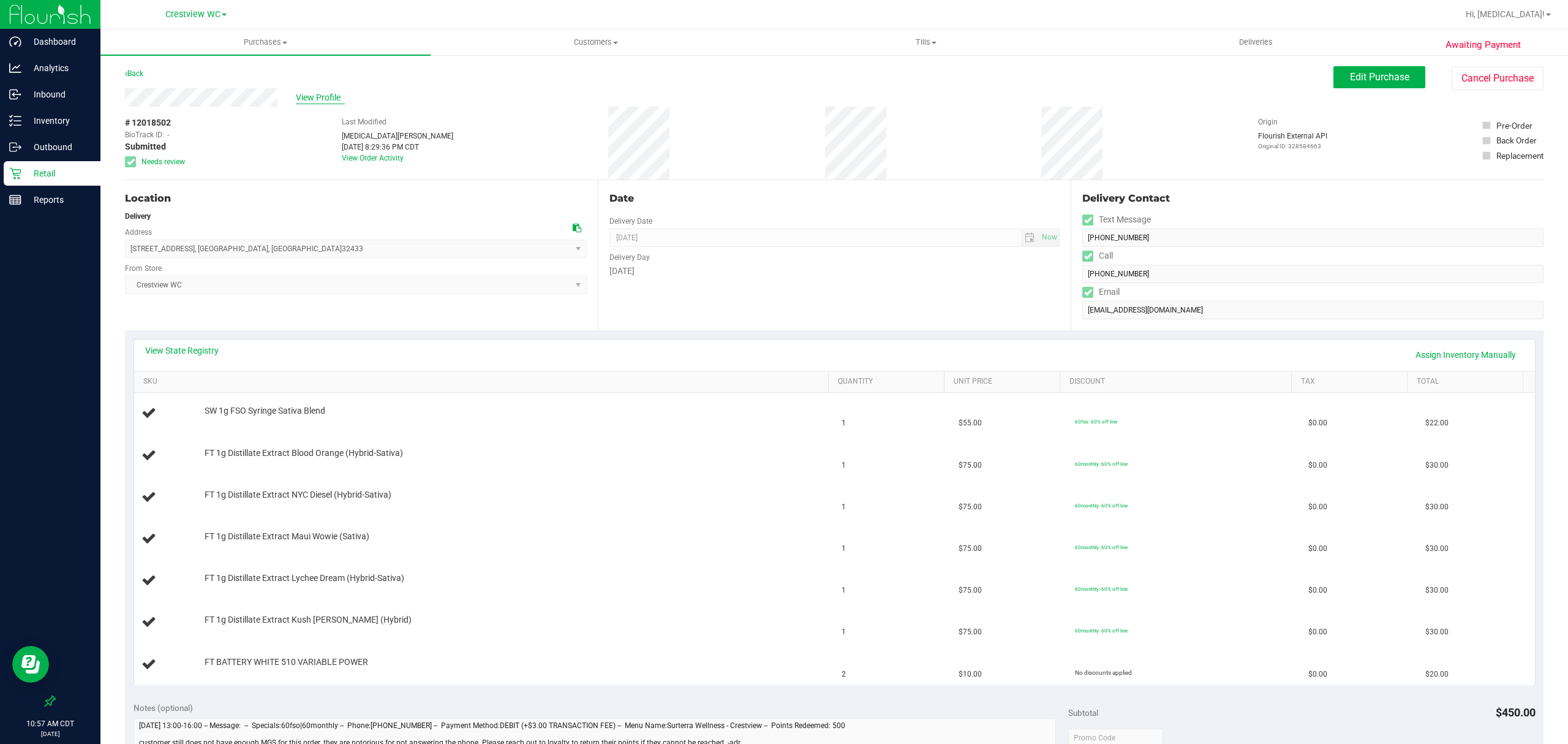
click at [312, 97] on span "View Profile" at bounding box center [320, 97] width 49 height 13
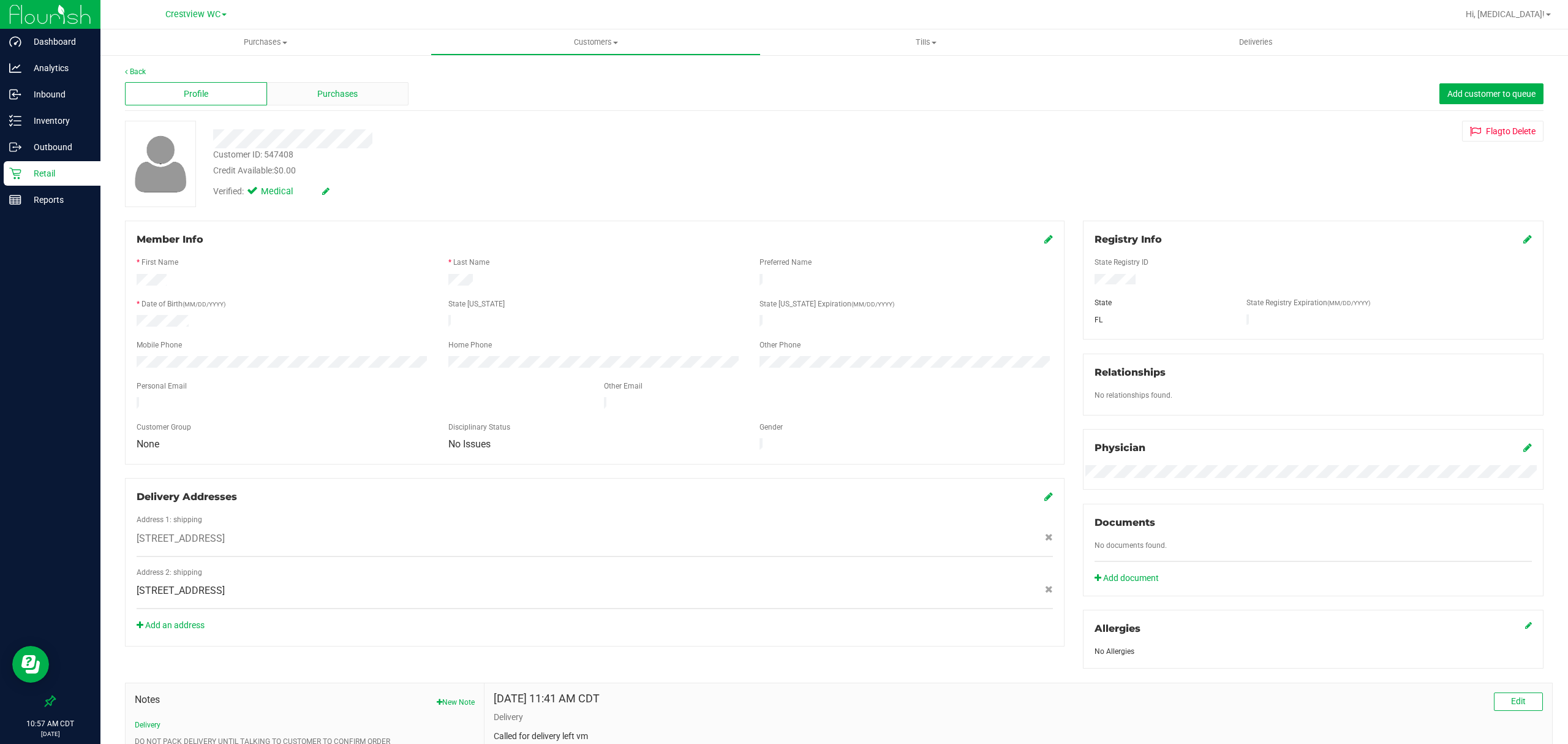
click at [339, 99] on span "Purchases" at bounding box center [337, 94] width 40 height 13
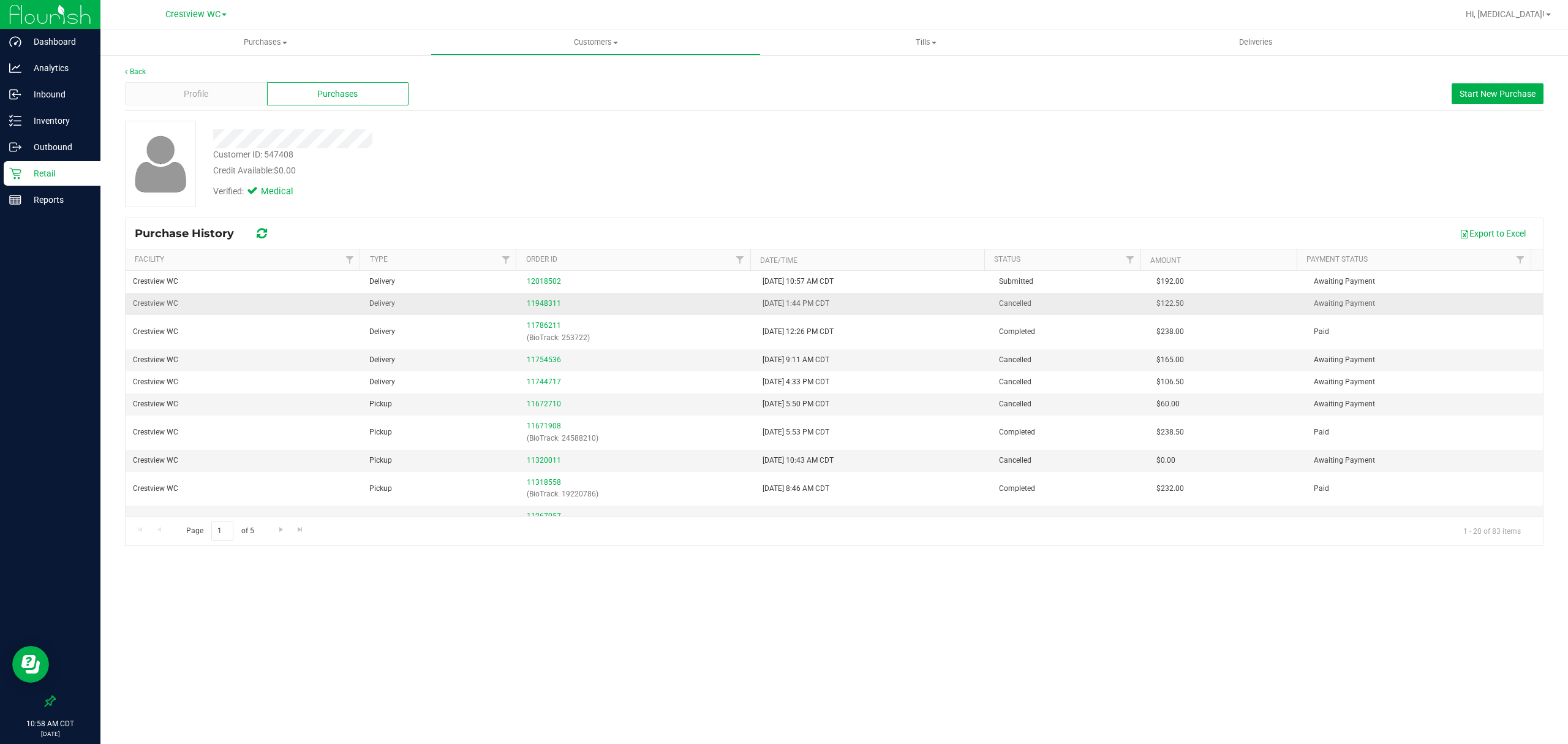
drag, startPoint x: 1051, startPoint y: 305, endPoint x: 942, endPoint y: 305, distance: 109.0
click at [942, 305] on tr "Crestview WC Delivery 11948311 9/17/2025 1:44 PM CDT Cancelled $122.50 Awaiting…" at bounding box center [834, 304] width 1418 height 22
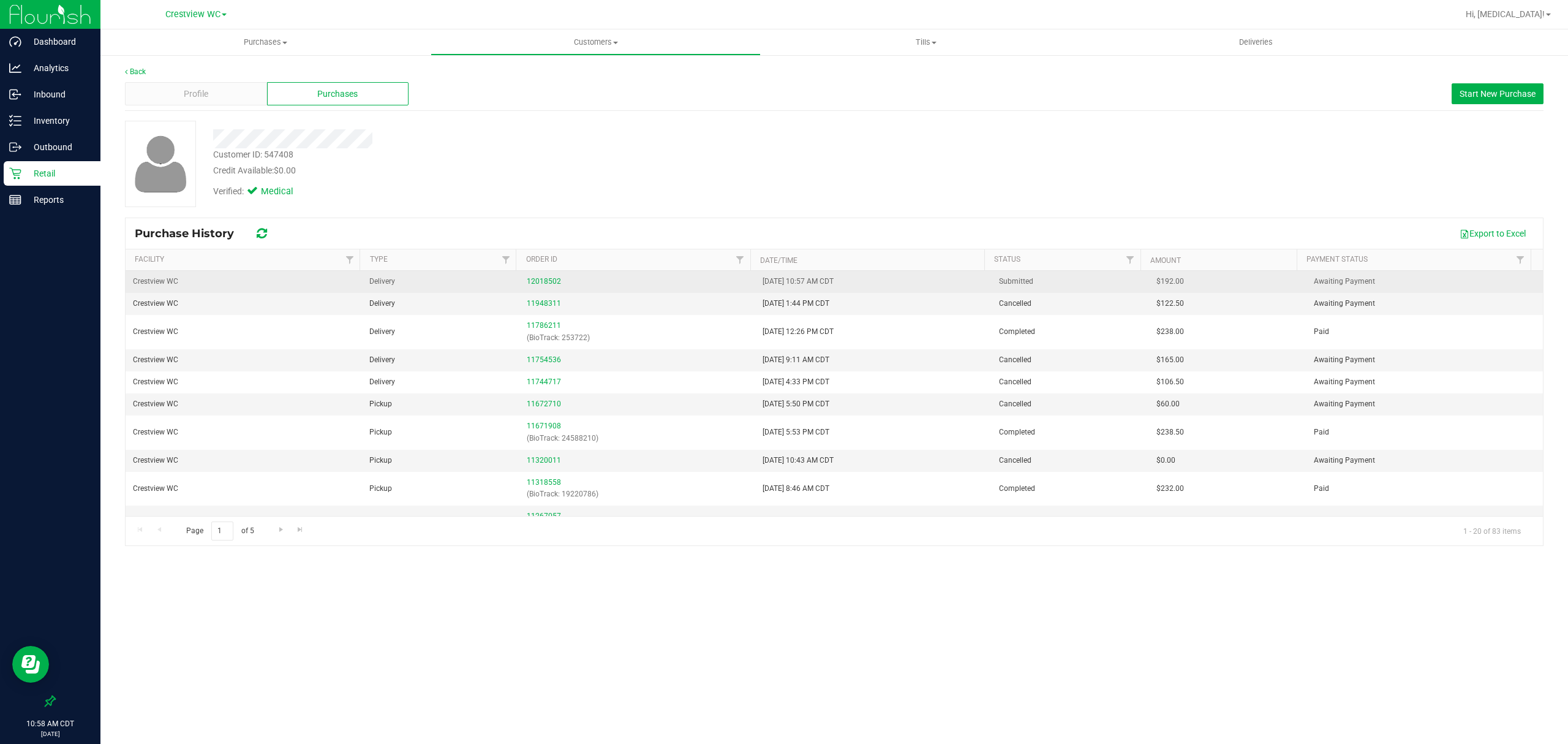
click at [766, 282] on span "9/28/2025 10:57 AM CDT" at bounding box center [798, 281] width 71 height 11
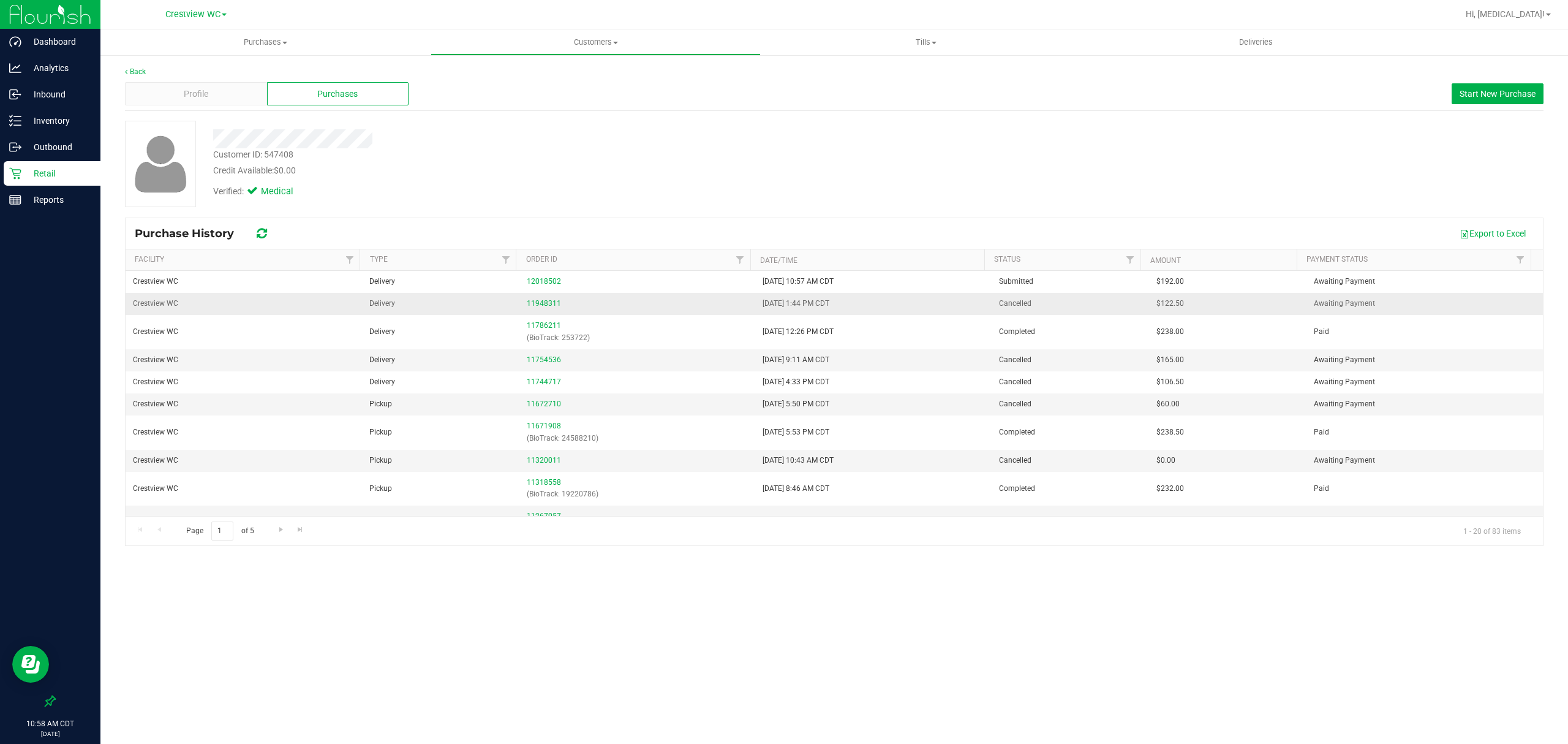
click at [768, 309] on span "9/17/2025 1:44 PM CDT" at bounding box center [796, 303] width 67 height 11
click at [617, 312] on td "11948311" at bounding box center [637, 304] width 237 height 22
click at [542, 306] on link "11948311" at bounding box center [544, 304] width 34 height 9
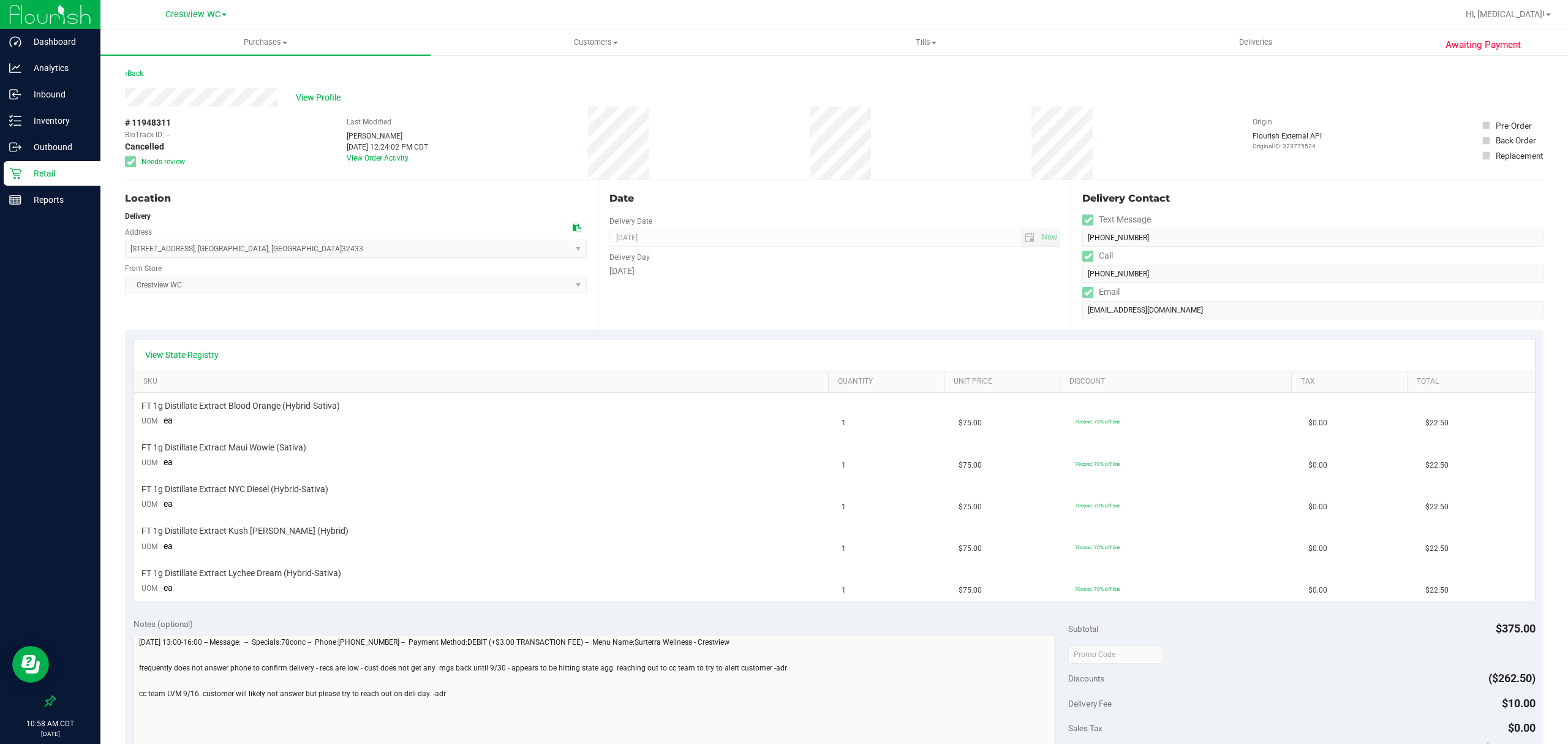
click at [51, 167] on p "Retail" at bounding box center [58, 173] width 74 height 15
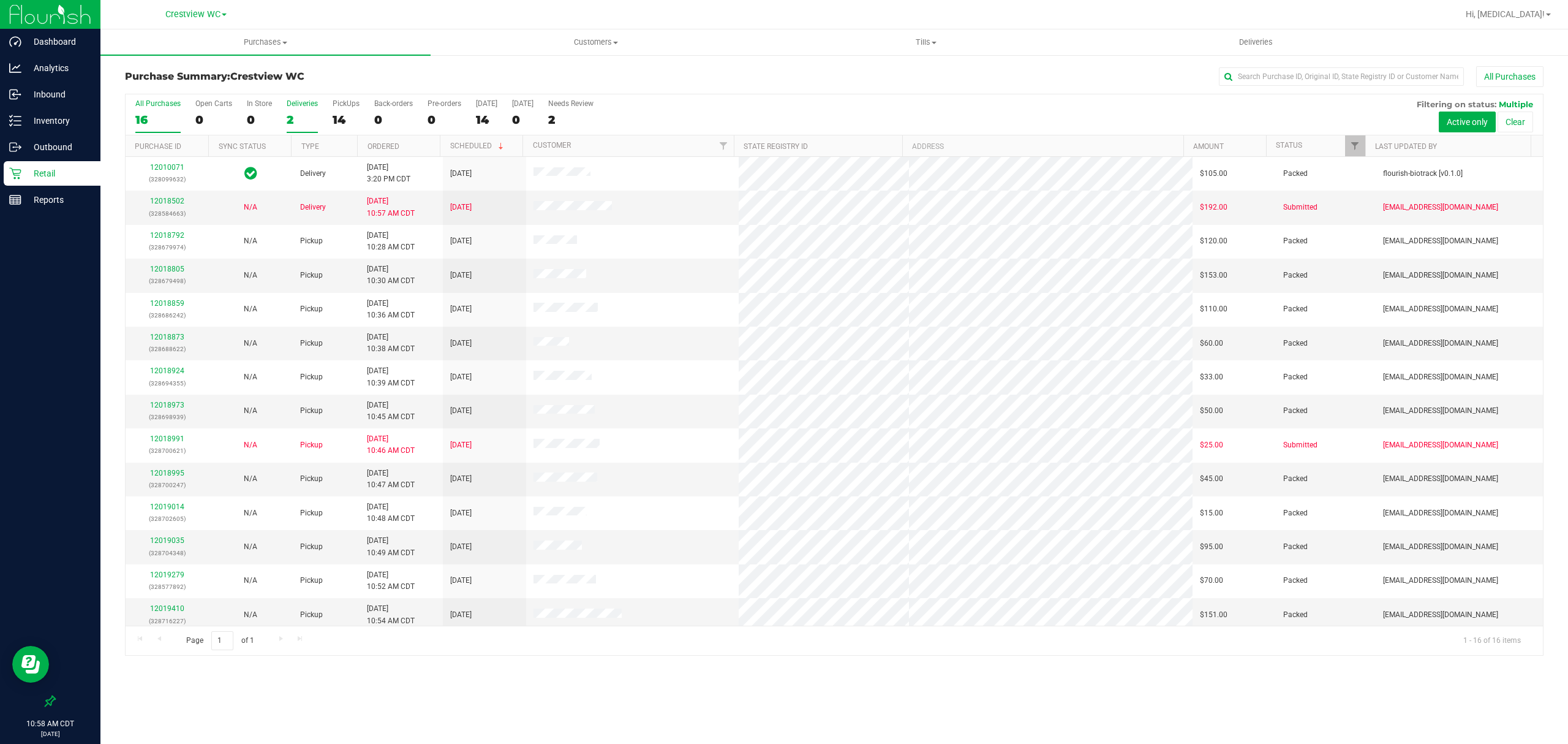
click at [293, 114] on div "2" at bounding box center [303, 120] width 31 height 14
click at [0, 0] on input "Deliveries 2" at bounding box center [0, 0] width 0 height 0
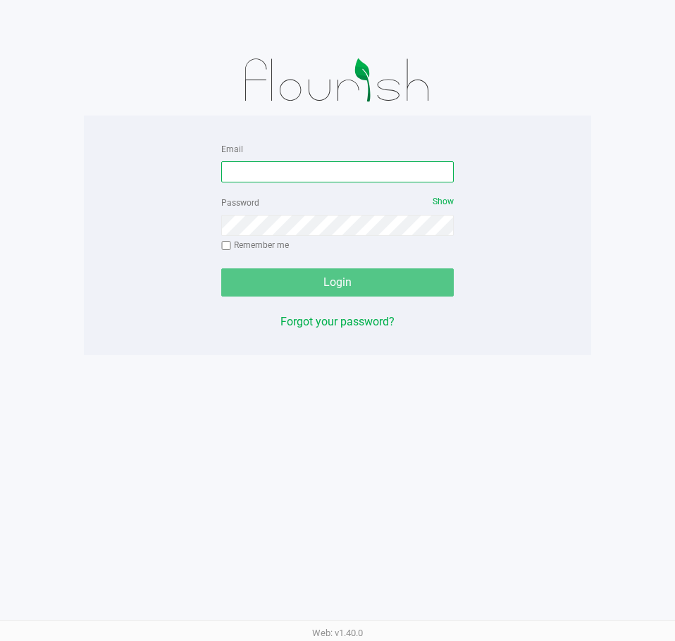
click at [300, 165] on input "Email" at bounding box center [337, 171] width 232 height 21
type input "a"
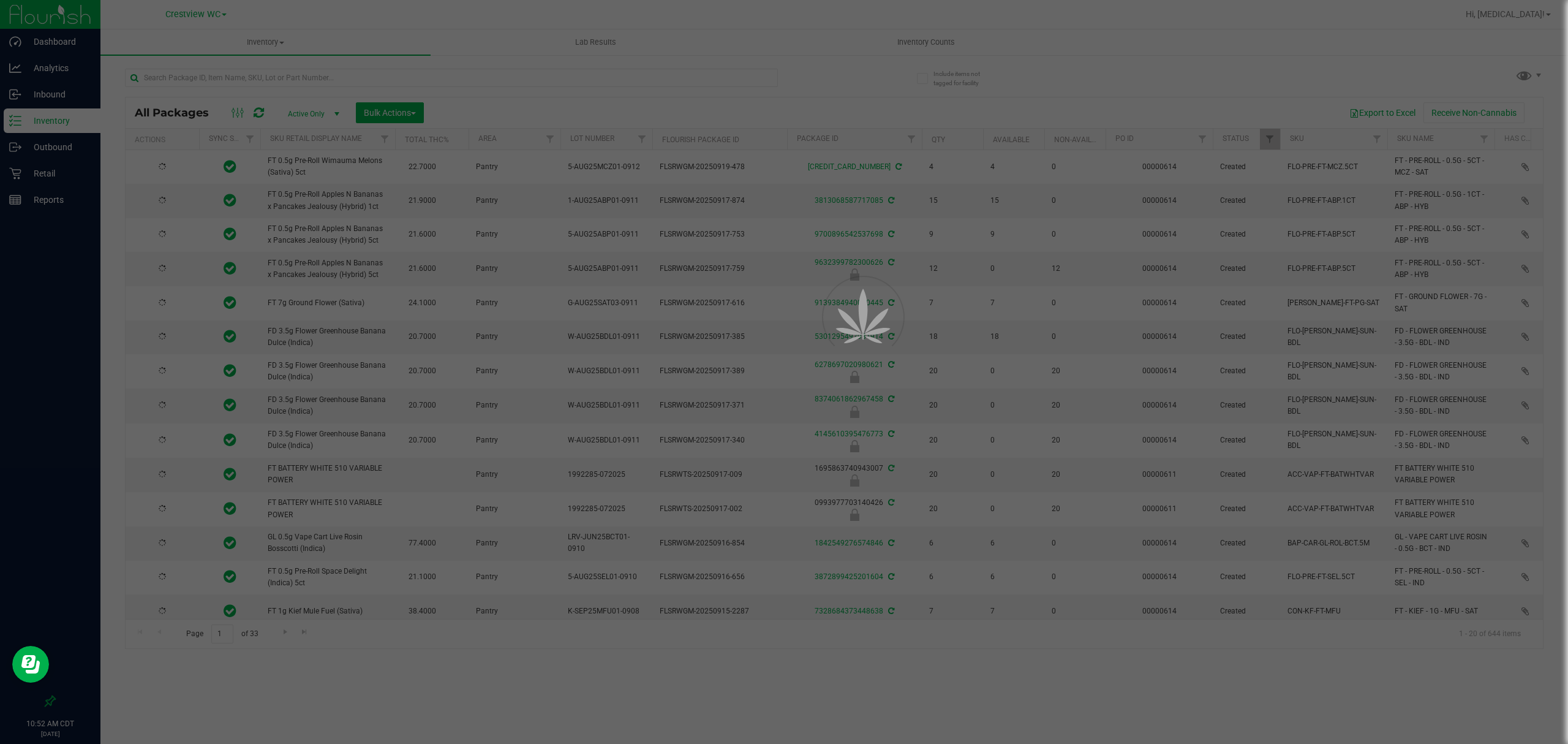
click at [226, 81] on div at bounding box center [784, 372] width 1568 height 744
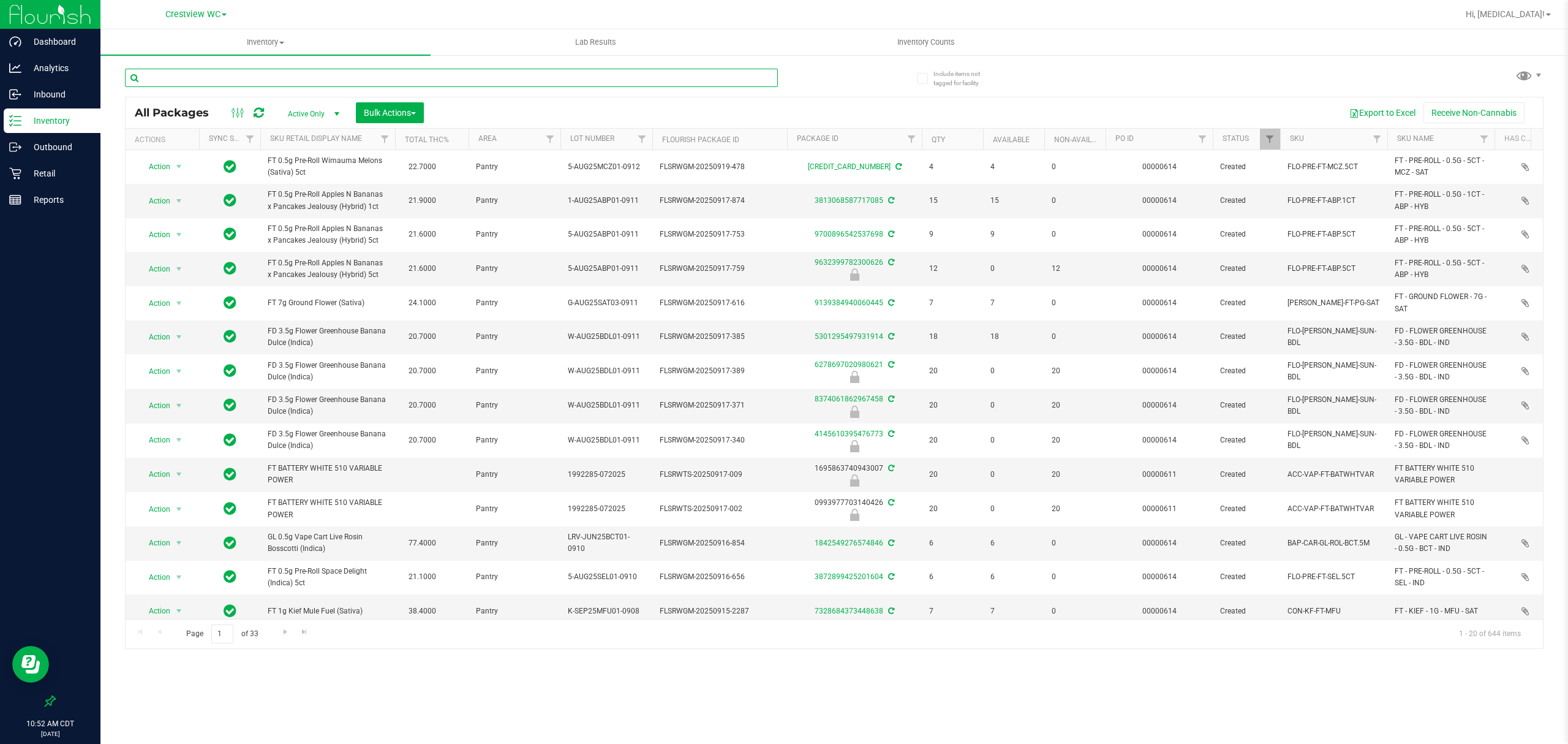
click at [226, 81] on input "text" at bounding box center [451, 77] width 653 height 18
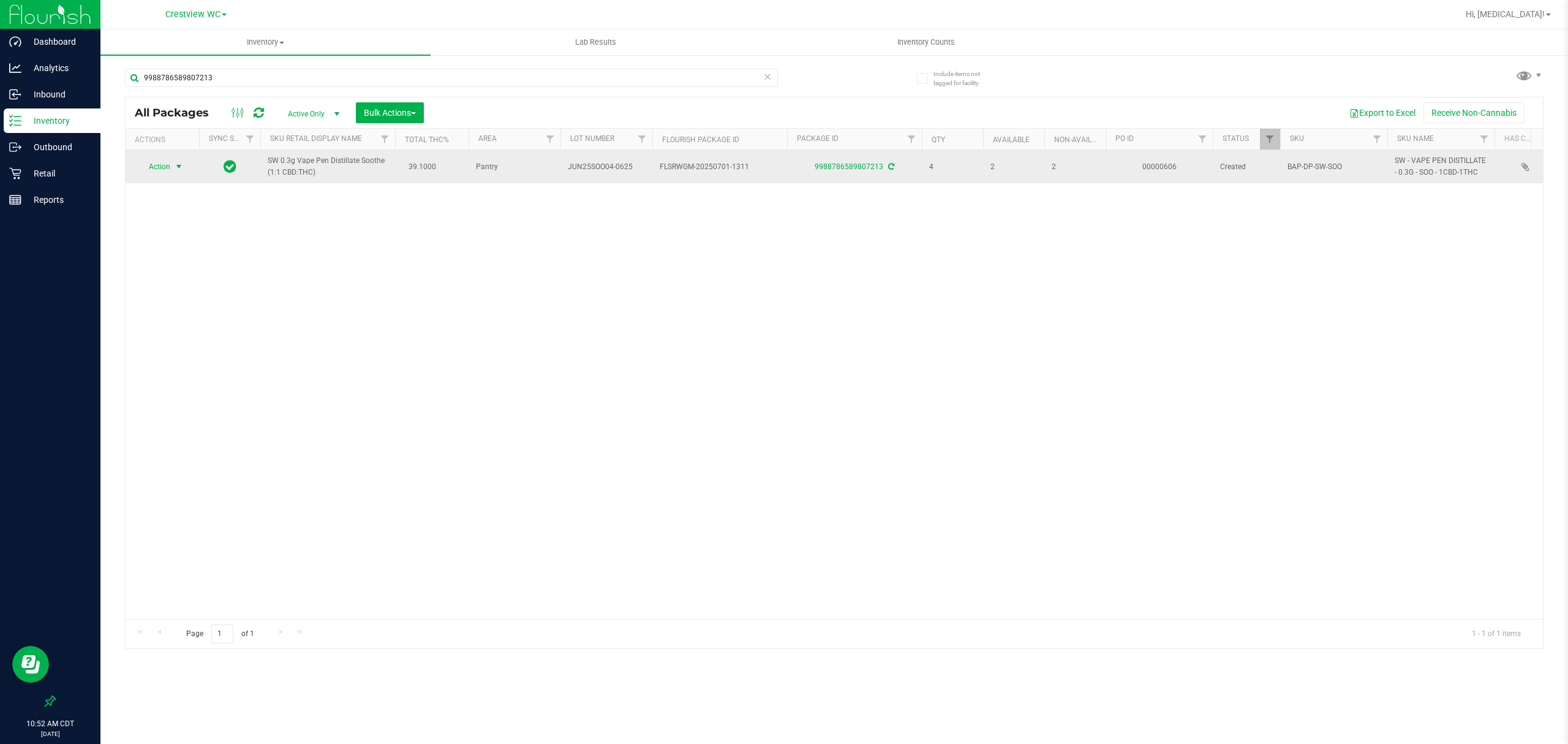
click at [164, 170] on span "Action" at bounding box center [154, 167] width 33 height 17
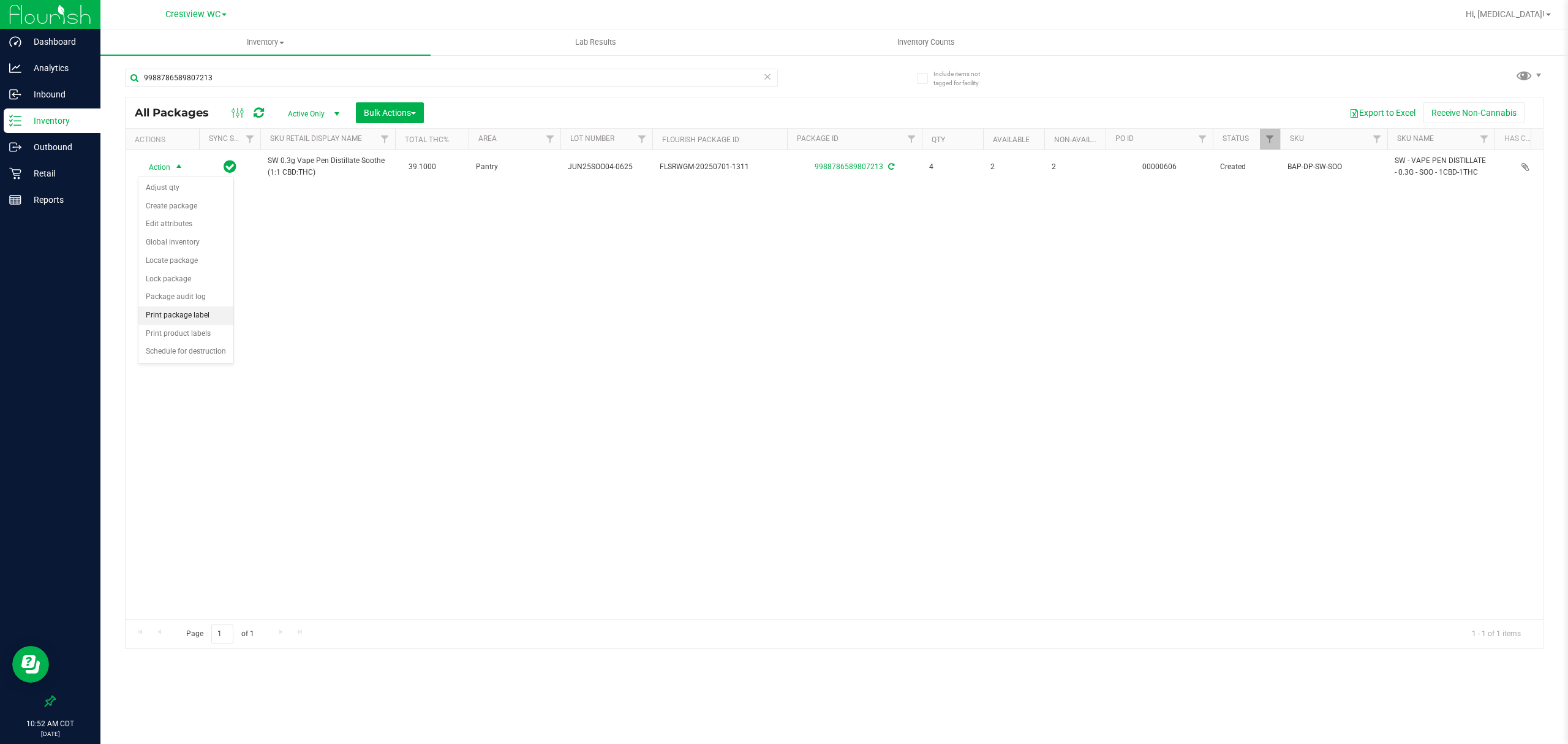
click at [191, 315] on li "Print package label" at bounding box center [185, 315] width 95 height 18
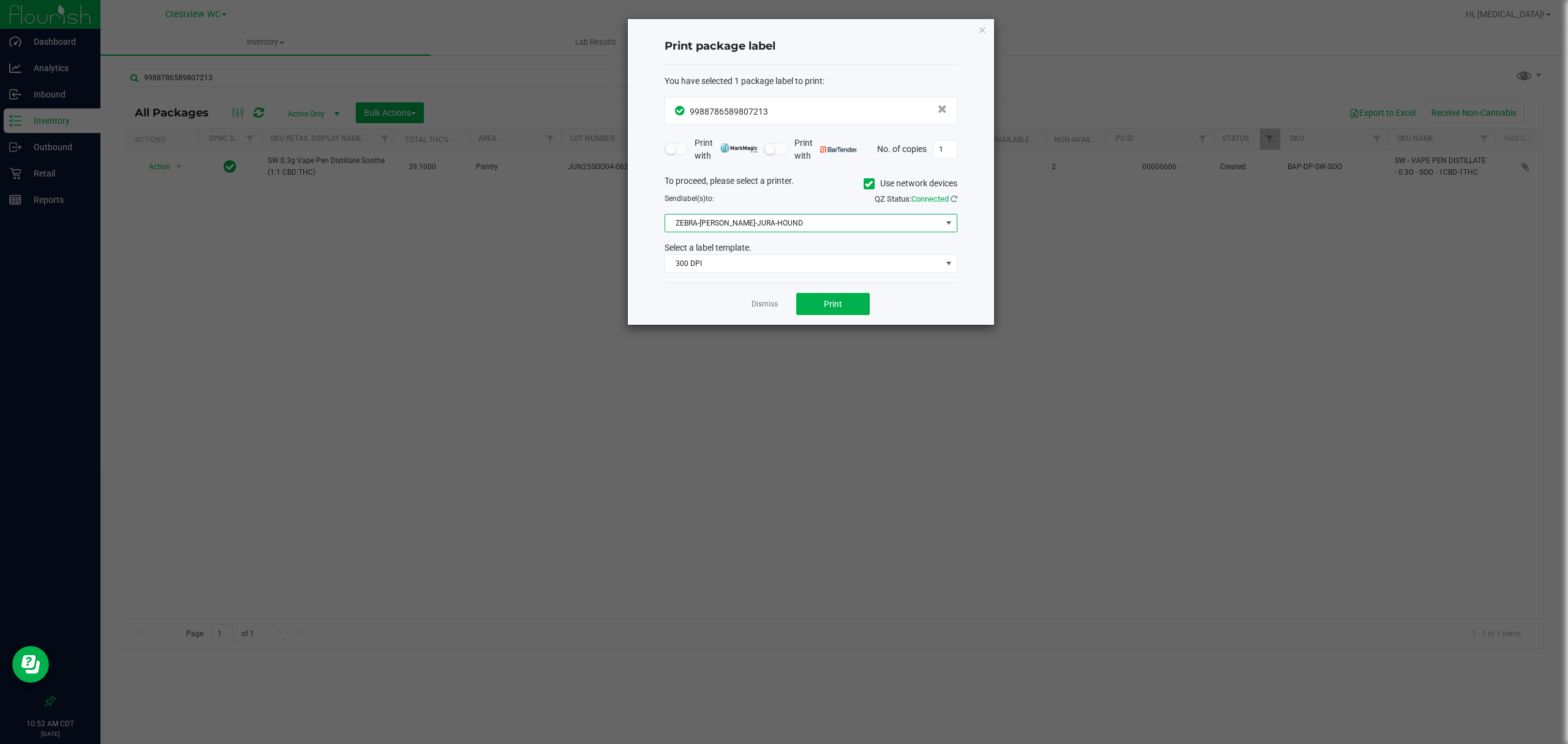
click at [793, 221] on span "ZEBRA-[PERSON_NAME]-JURA-HOUND" at bounding box center [804, 224] width 277 height 17
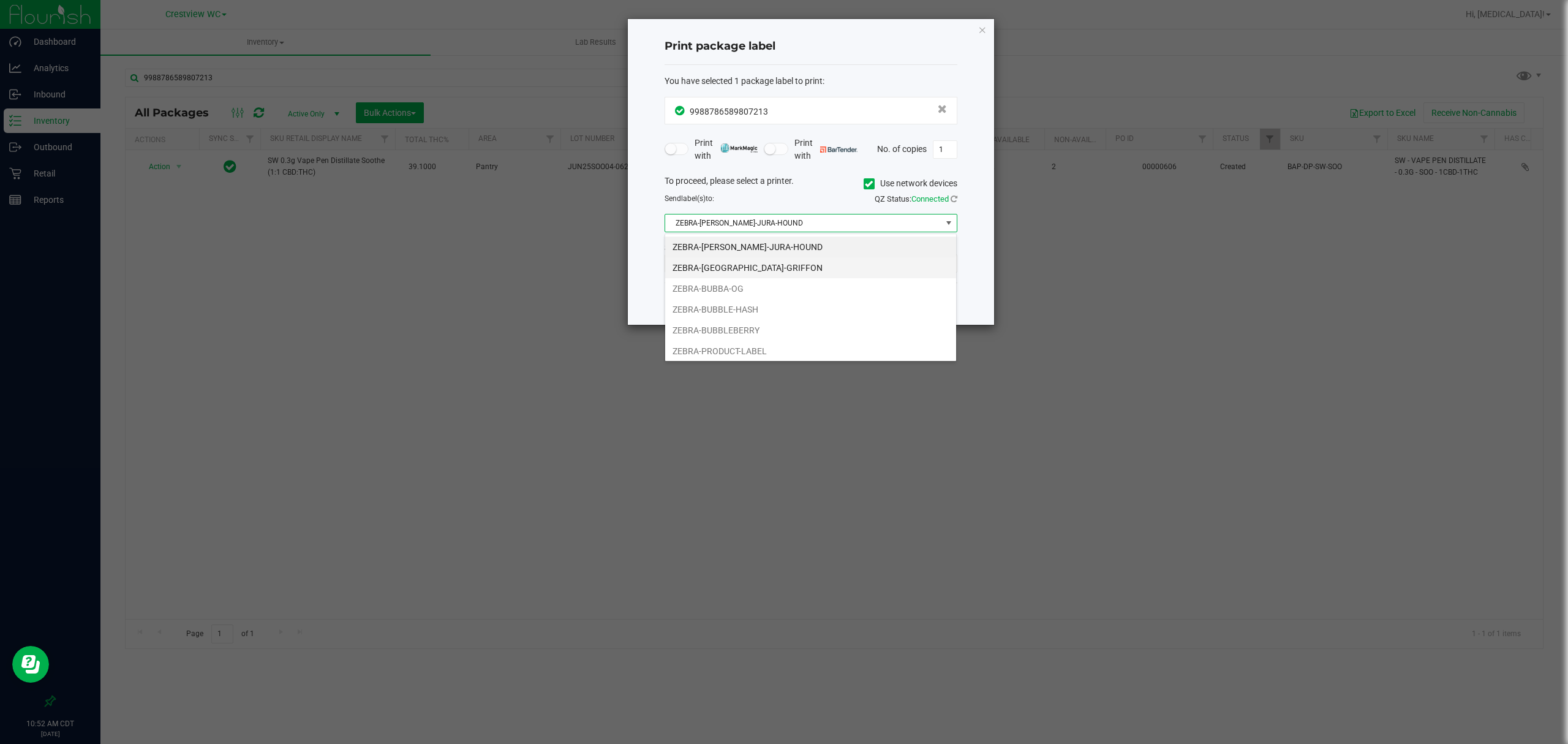
scroll to position [18, 292]
click at [787, 262] on li "ZEBRA-[GEOGRAPHIC_DATA]-GRIFFON" at bounding box center [811, 268] width 291 height 21
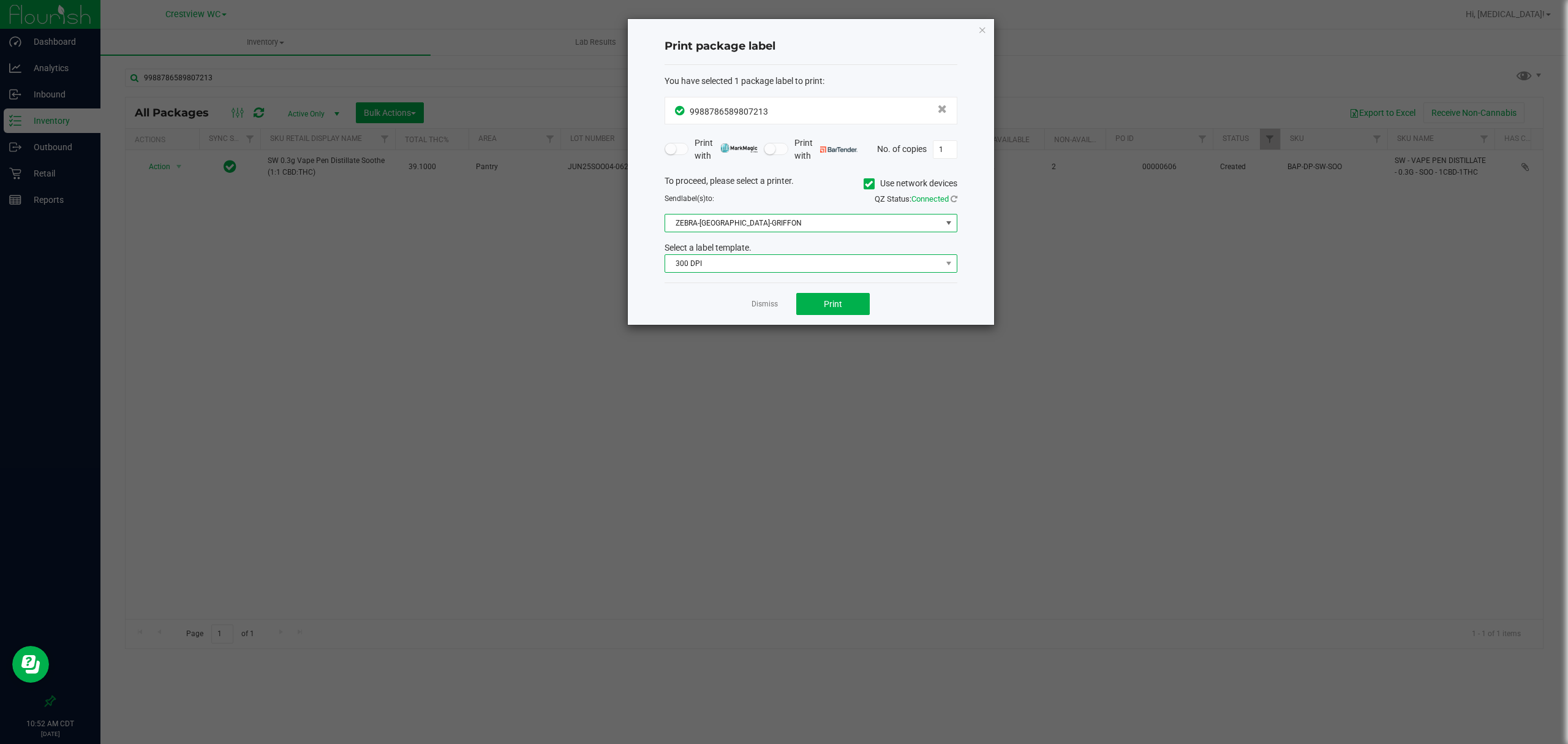
click at [777, 261] on span "300 DPI" at bounding box center [804, 264] width 277 height 17
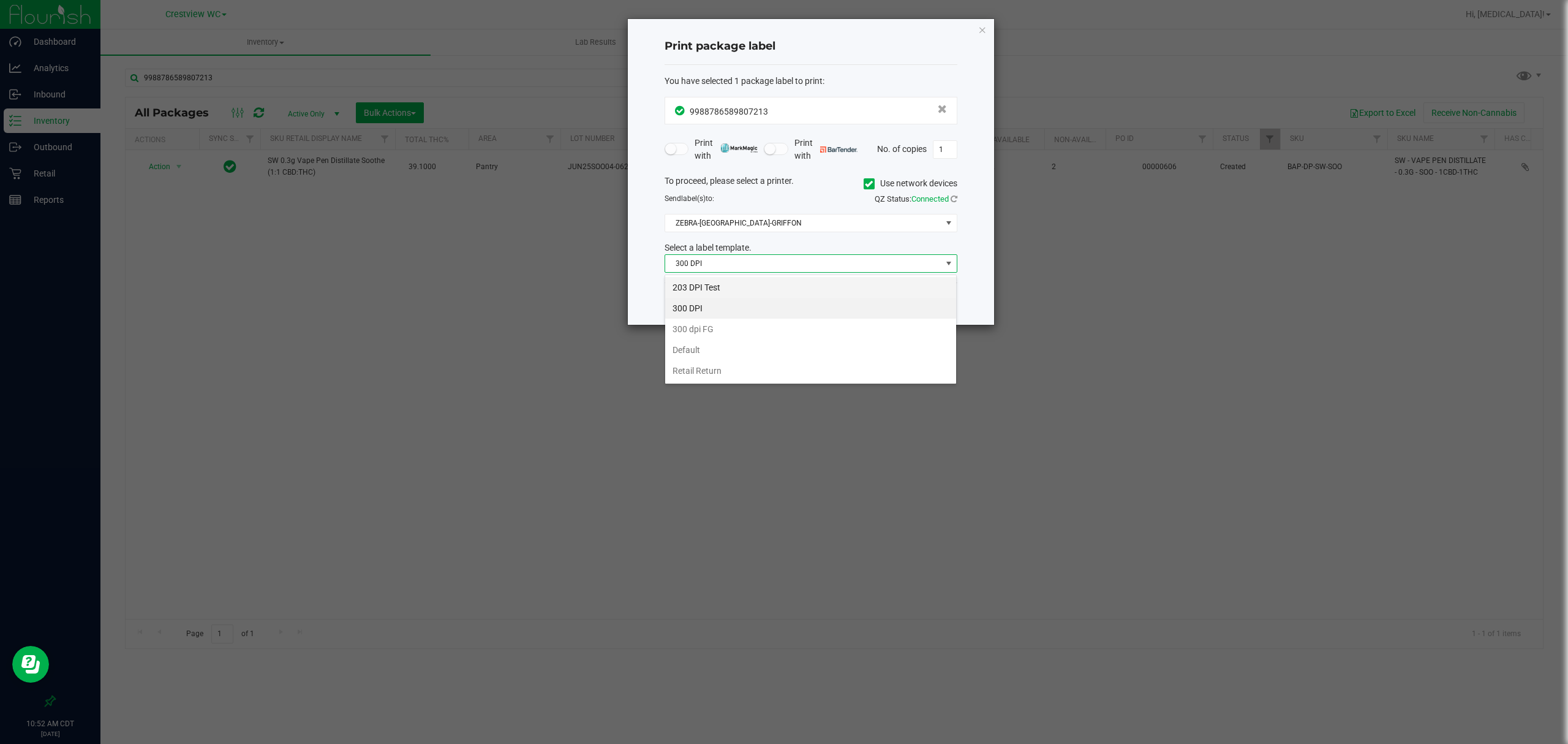
click at [748, 285] on li "203 DPI Test" at bounding box center [811, 287] width 291 height 21
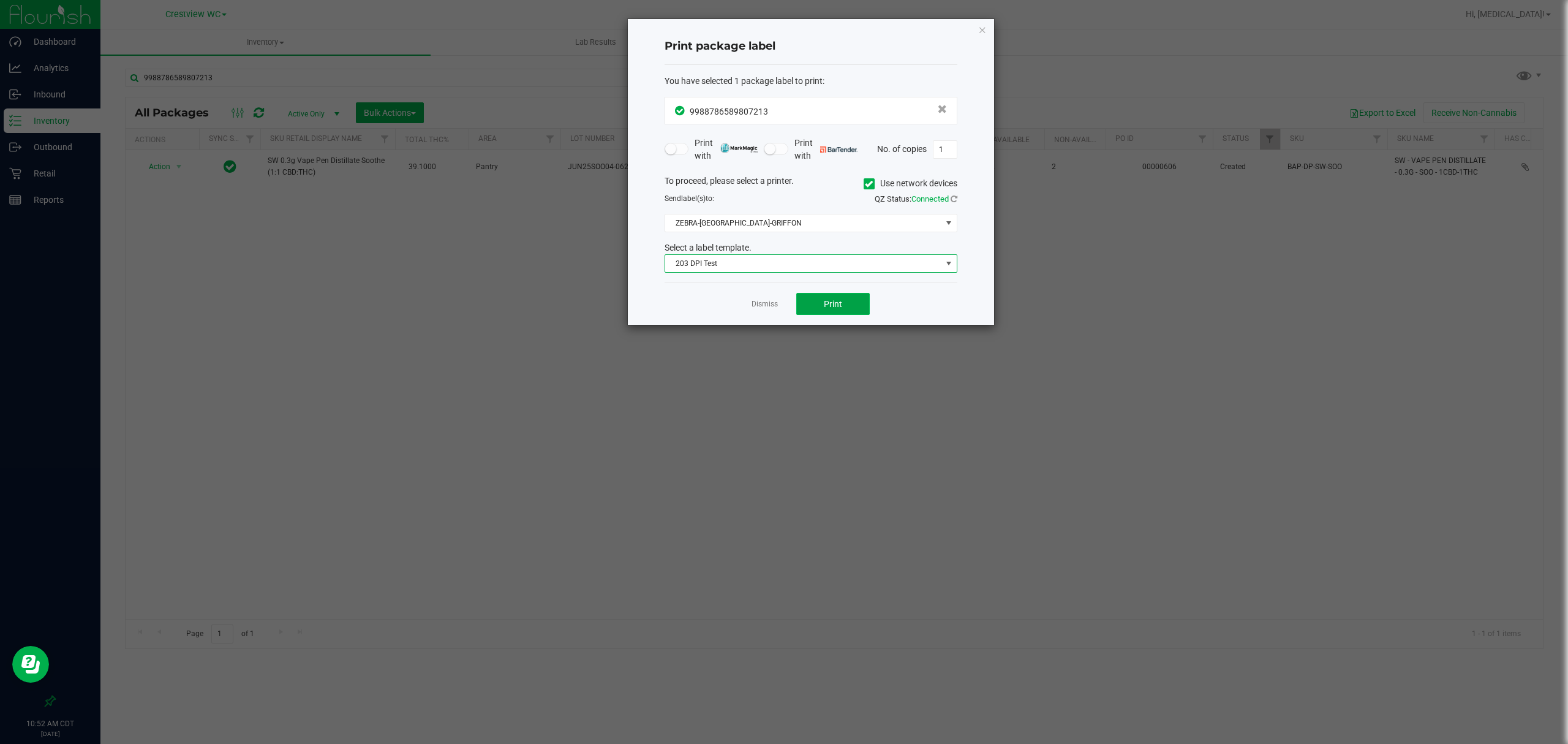
click at [811, 303] on button "Print" at bounding box center [833, 304] width 74 height 22
click at [762, 306] on link "Dismiss" at bounding box center [764, 305] width 26 height 10
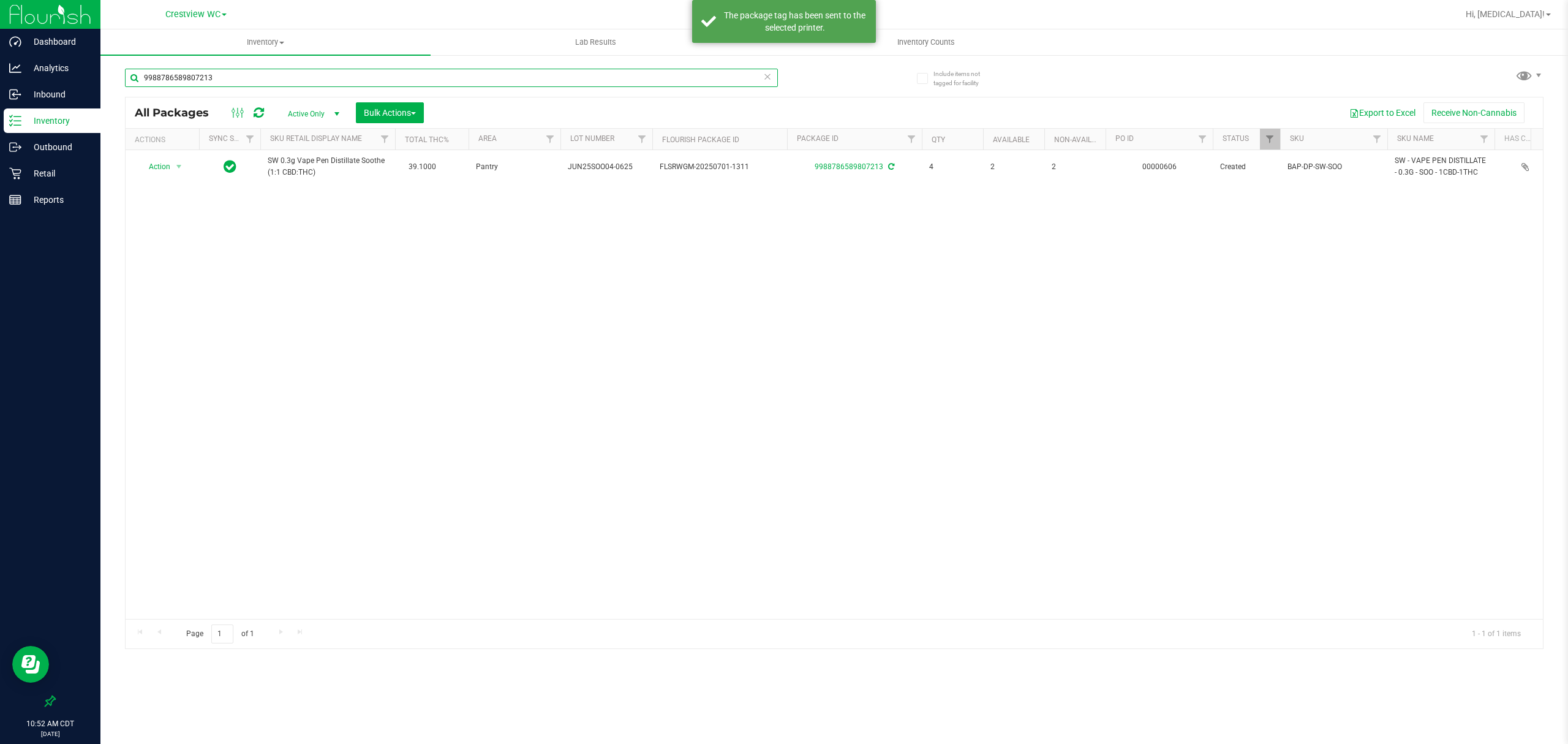
drag, startPoint x: 248, startPoint y: 82, endPoint x: 103, endPoint y: 84, distance: 145.0
click at [109, 84] on div "Include items not tagged for facility 9988786589807213 All Packages Active Only…" at bounding box center [835, 241] width 1468 height 374
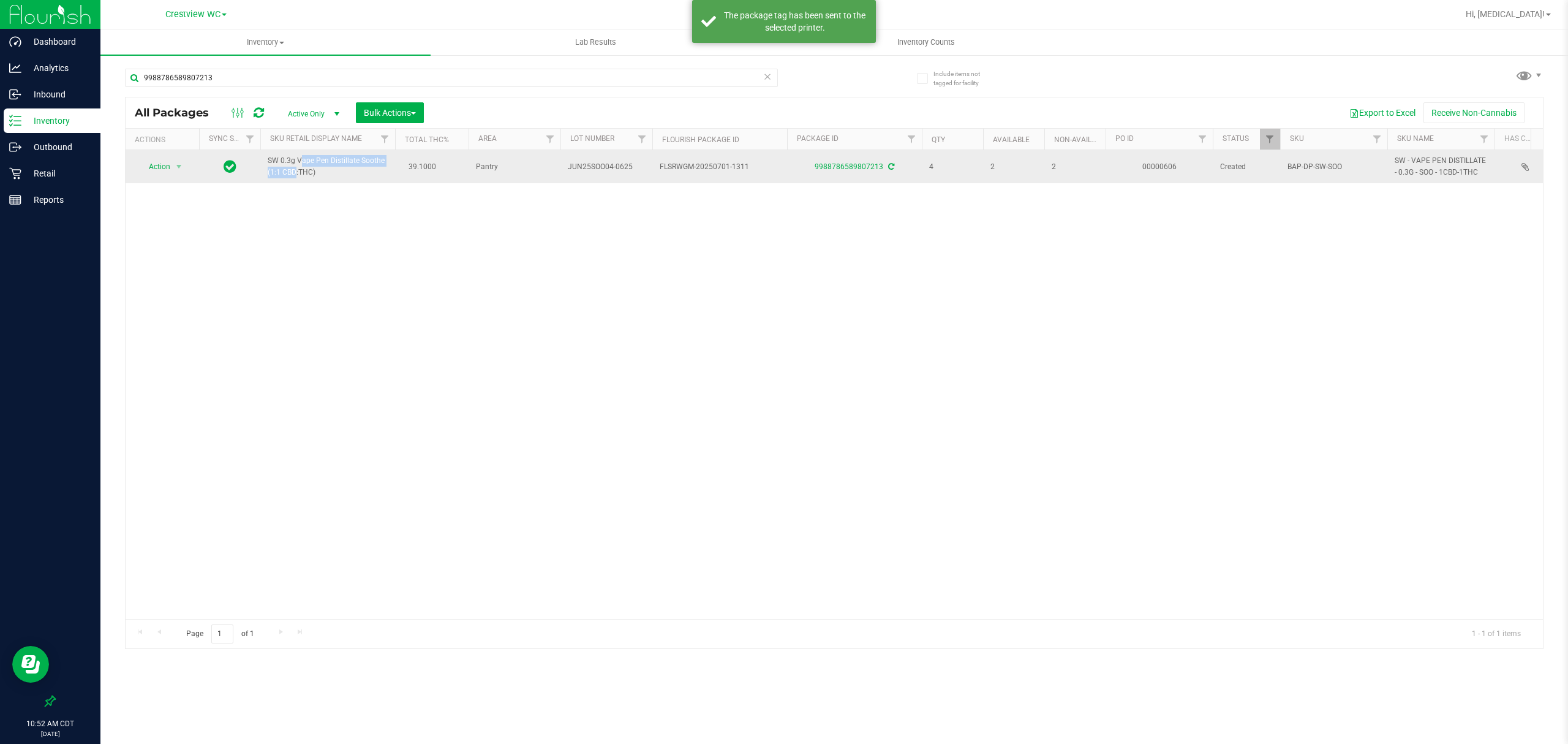
drag, startPoint x: 383, startPoint y: 162, endPoint x: 266, endPoint y: 163, distance: 117.0
click at [266, 163] on td "SW 0.3g Vape Pen Distillate Soothe (1:1 CBD:THC)" at bounding box center [327, 167] width 135 height 33
copy span "SW 0.3g Vape Pen Distillate Soothe"
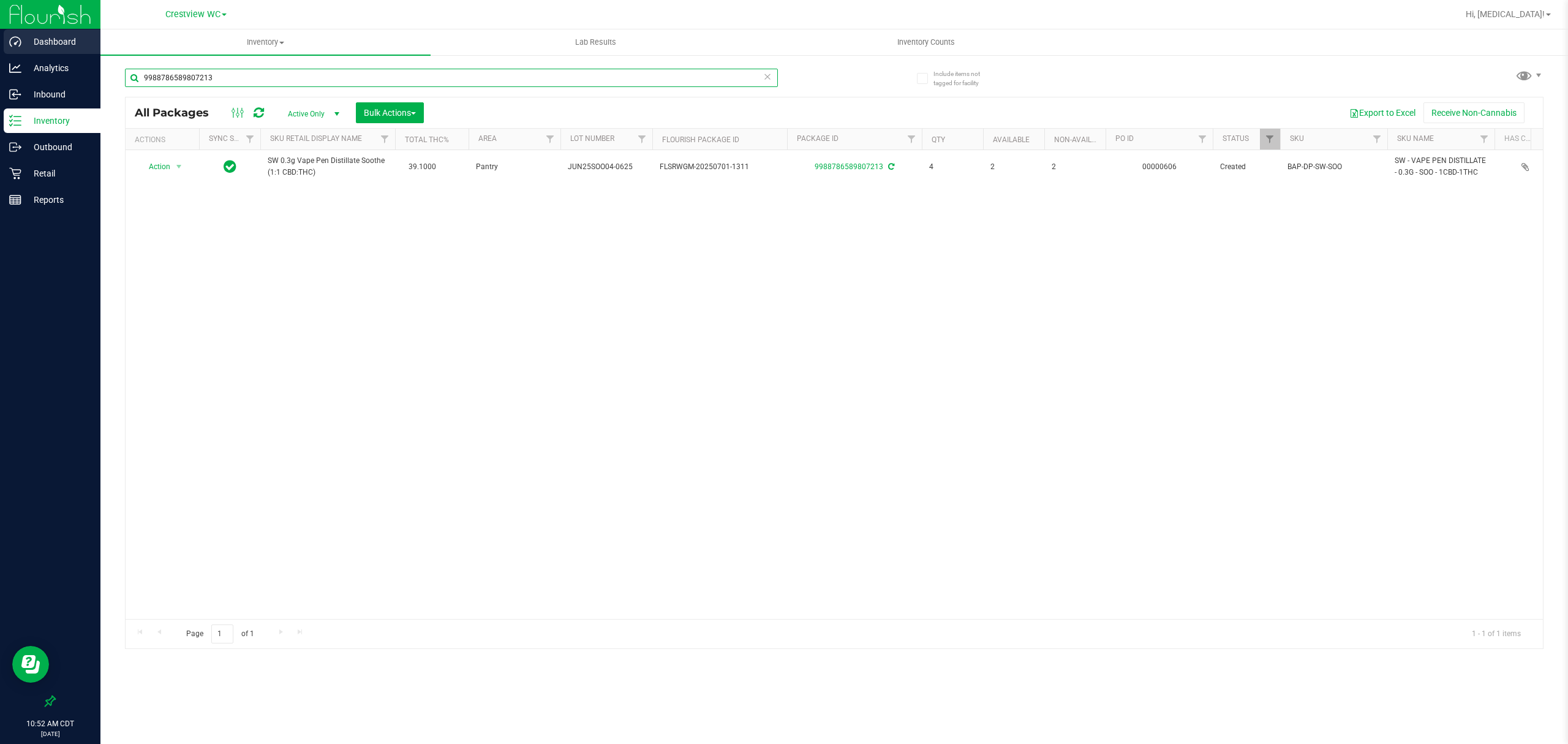
drag, startPoint x: 289, startPoint y: 82, endPoint x: 0, endPoint y: 37, distance: 292.5
click at [0, 37] on div "Dashboard Analytics Inbound Inventory Outbound Retail Reports 10:52 AM CDT [DAT…" at bounding box center [784, 372] width 1568 height 744
paste input "SW 0.3g Vape Pen Distillate Soothe"
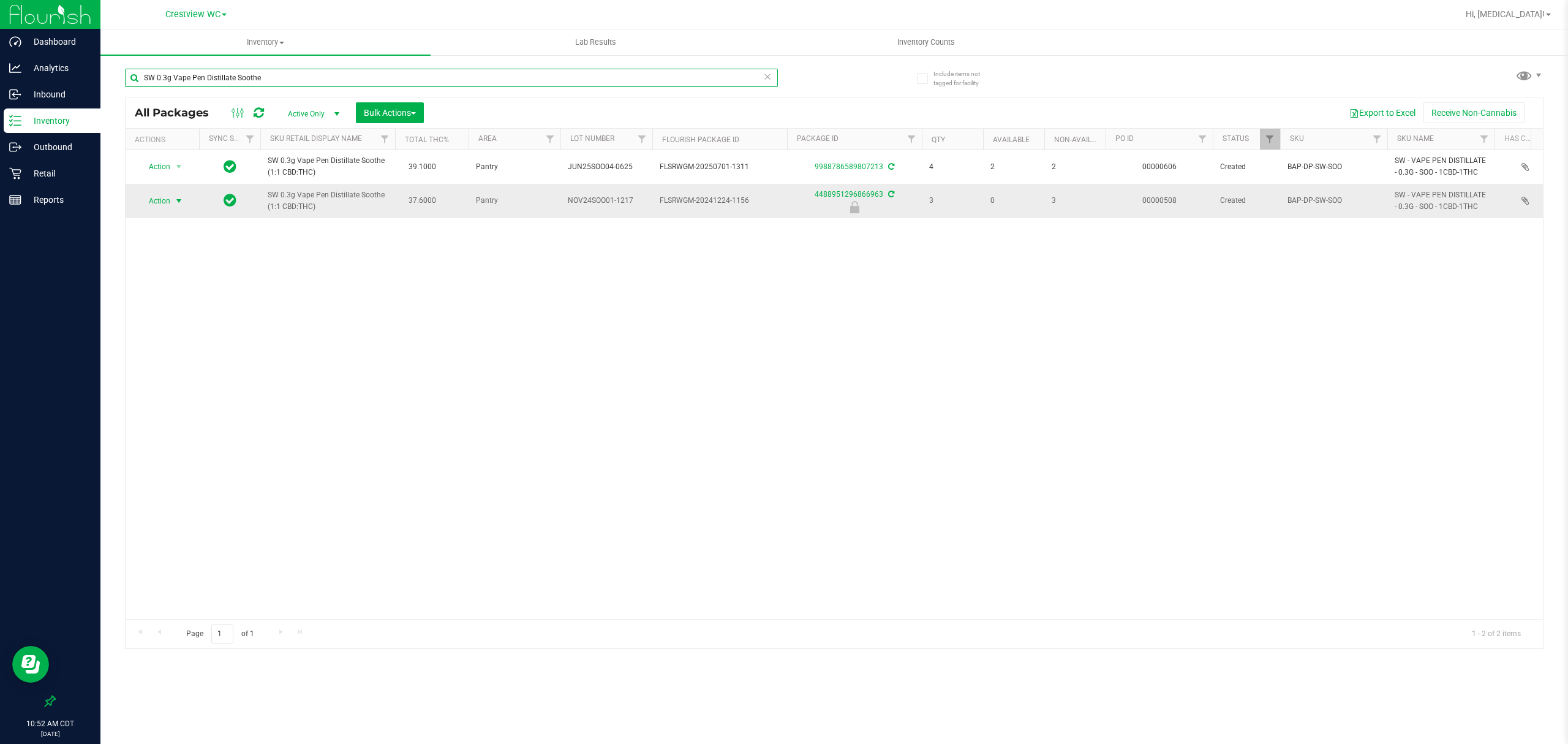
type input "SW 0.3g Vape Pen Distillate Soothe"
click at [157, 201] on span "Action" at bounding box center [154, 201] width 33 height 17
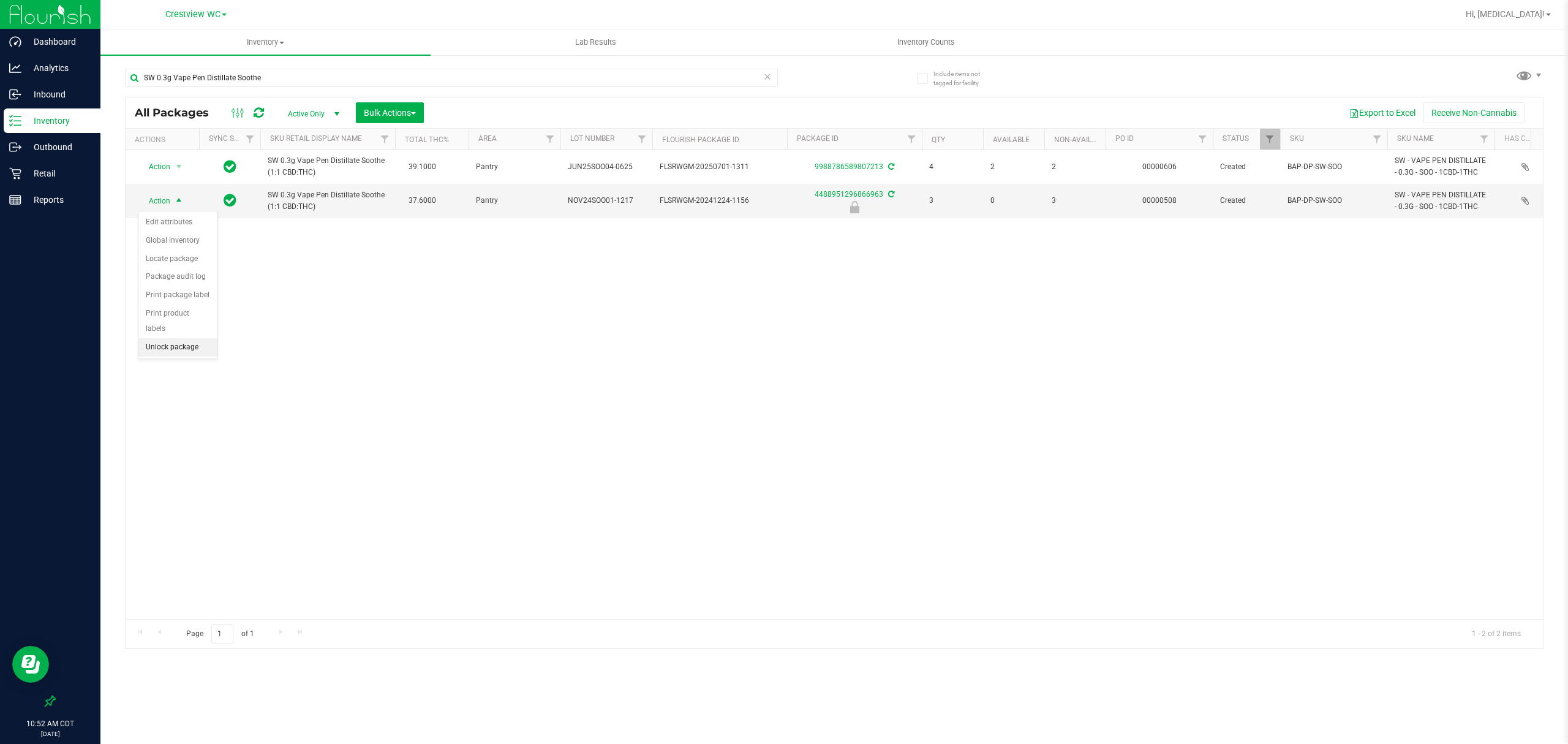
click at [194, 345] on li "Unlock package" at bounding box center [177, 347] width 79 height 18
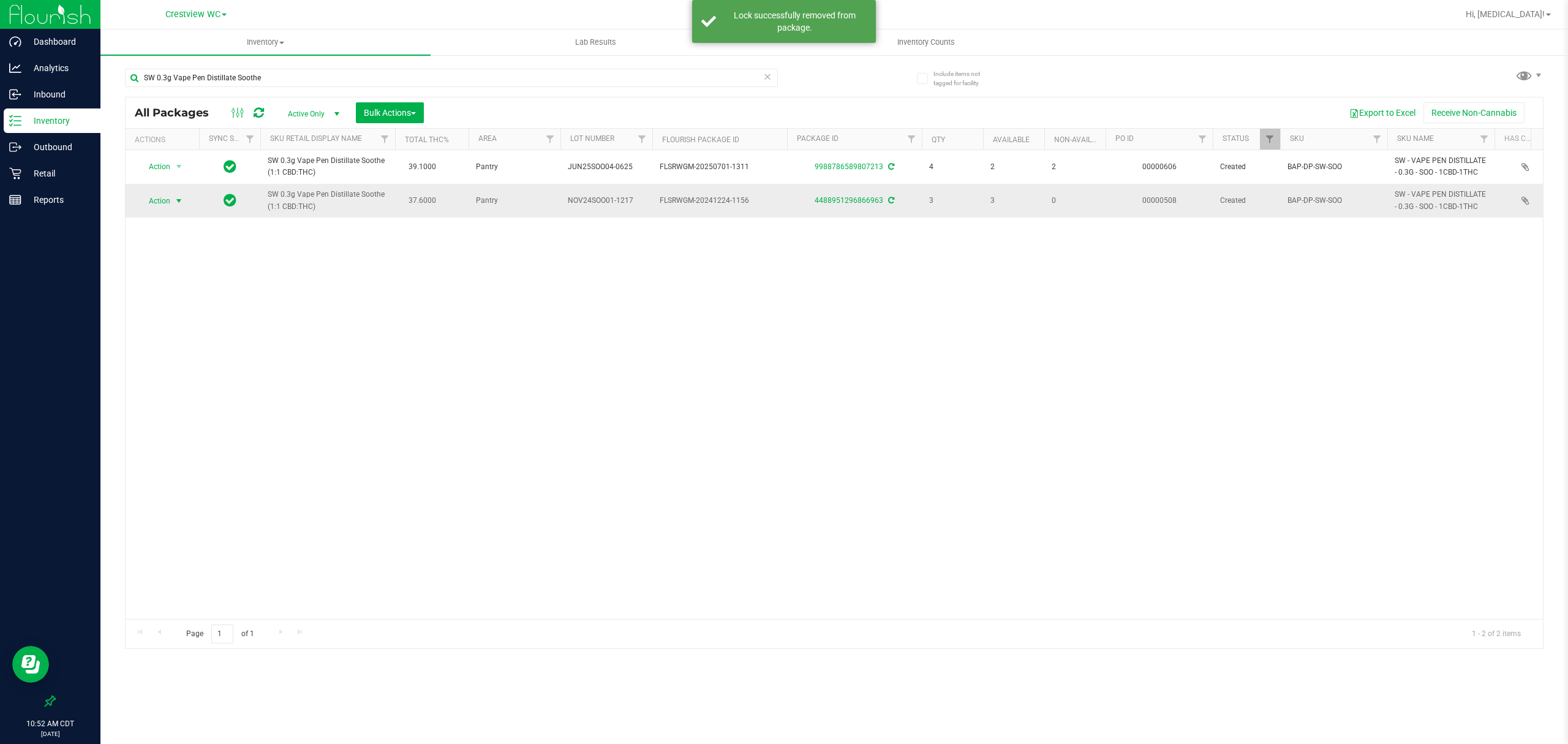
click at [170, 196] on span "Action" at bounding box center [154, 201] width 33 height 17
click at [199, 356] on li "Print package label" at bounding box center [185, 350] width 95 height 18
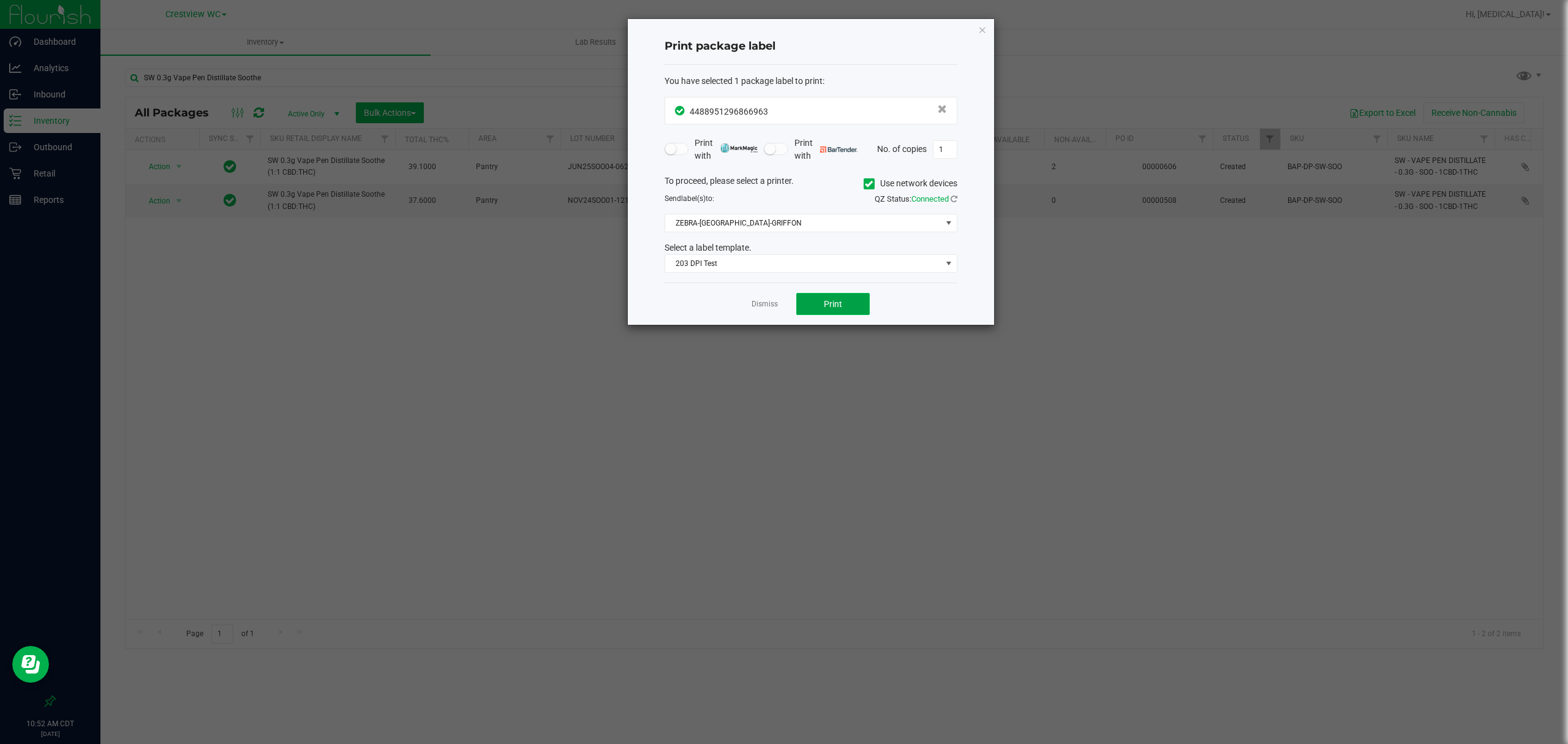
click at [858, 298] on button "Print" at bounding box center [833, 304] width 74 height 22
click at [752, 302] on link "Dismiss" at bounding box center [764, 305] width 26 height 10
